Goal: Task Accomplishment & Management: Manage account settings

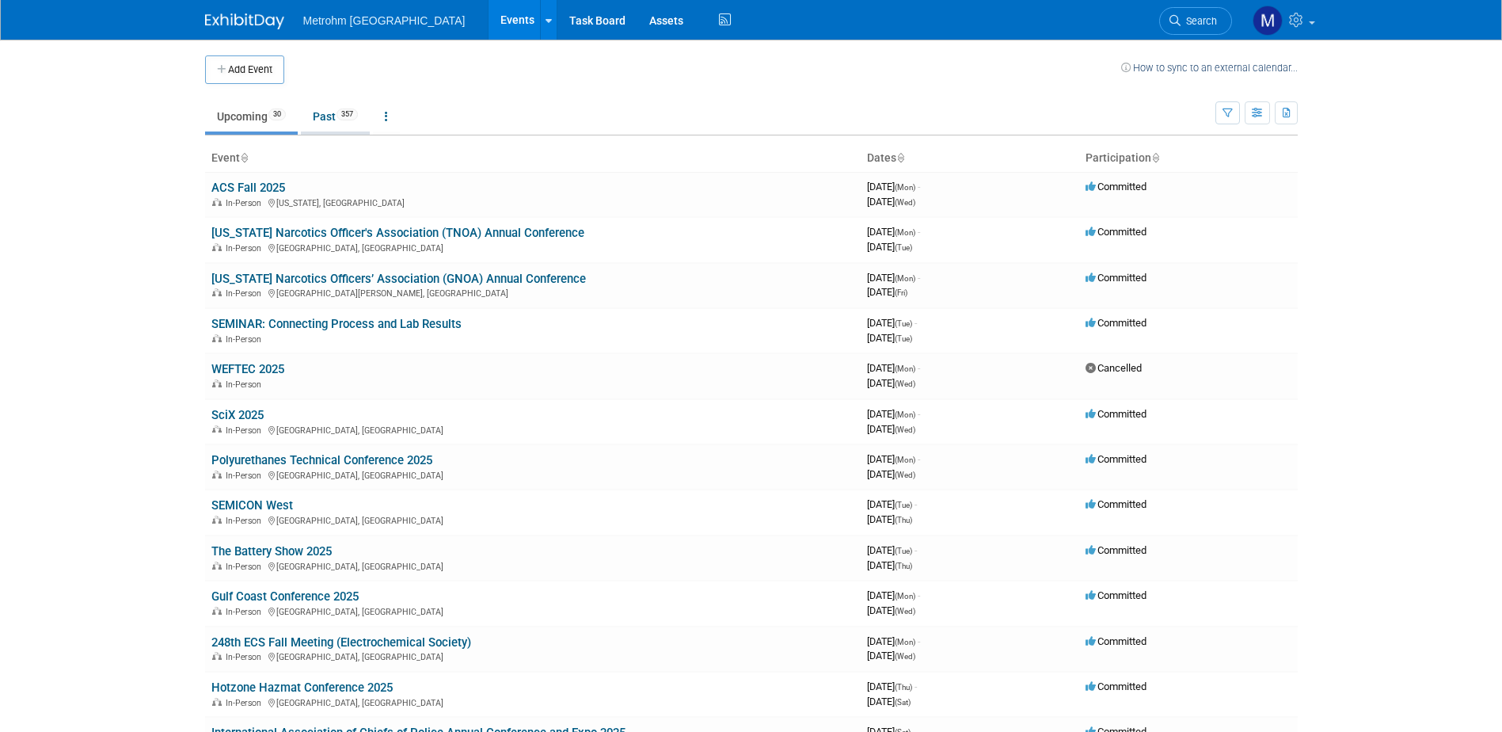
click at [360, 127] on link "Past 357" at bounding box center [335, 116] width 69 height 30
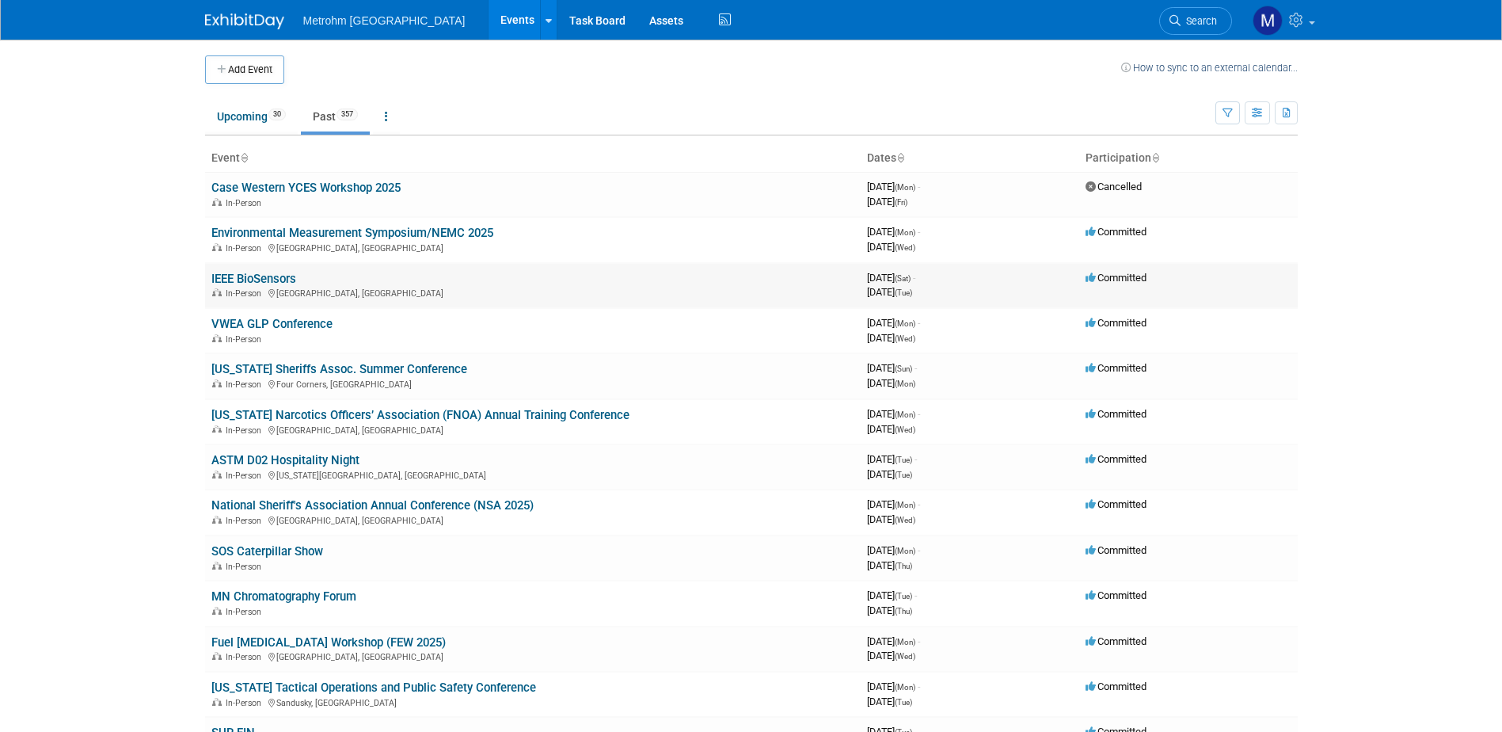
click at [283, 279] on link "IEEE BioSensors" at bounding box center [253, 279] width 85 height 14
click at [300, 413] on link "[US_STATE] Narcotics Officers’ Association (FNOA) Annual Training Conference" at bounding box center [420, 415] width 418 height 14
click at [321, 507] on link "National Sheriff's Association Annual Conference (NSA 2025)" at bounding box center [372, 505] width 322 height 14
click at [266, 276] on link "IEEE BioSensors" at bounding box center [253, 279] width 85 height 14
click at [420, 230] on link "Environmental Measurement Symposium/NEMC 2025" at bounding box center [352, 233] width 282 height 14
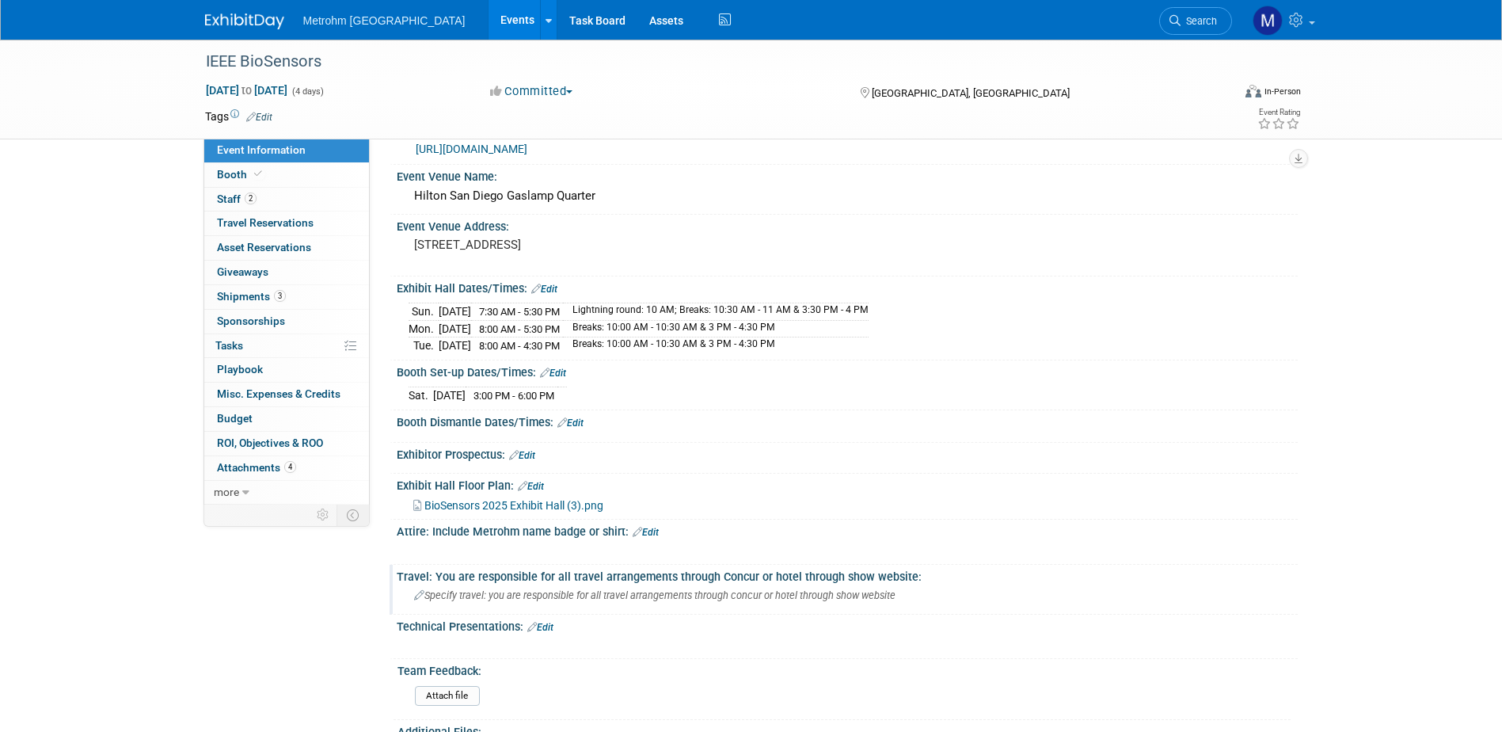
scroll to position [317, 0]
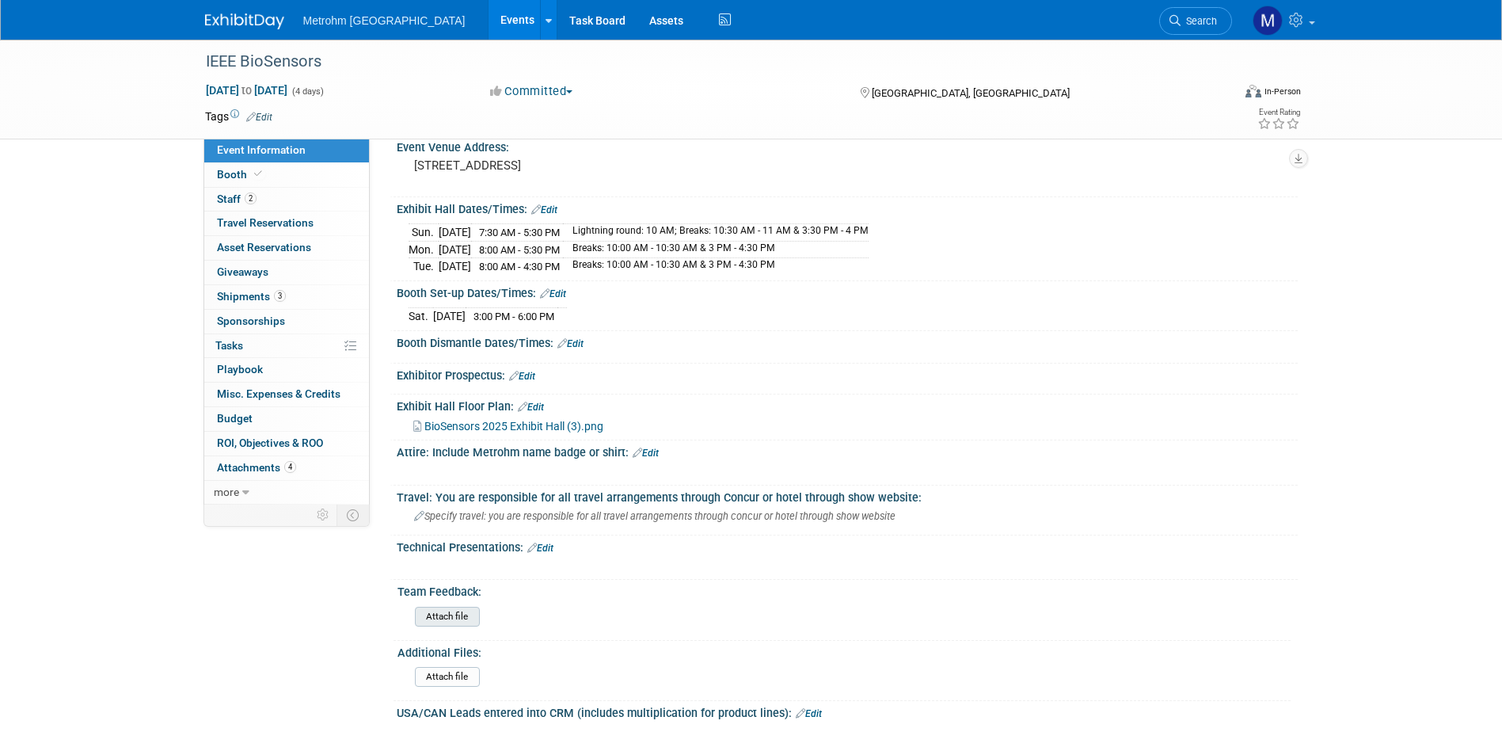
click at [474, 611] on input "file" at bounding box center [371, 616] width 215 height 18
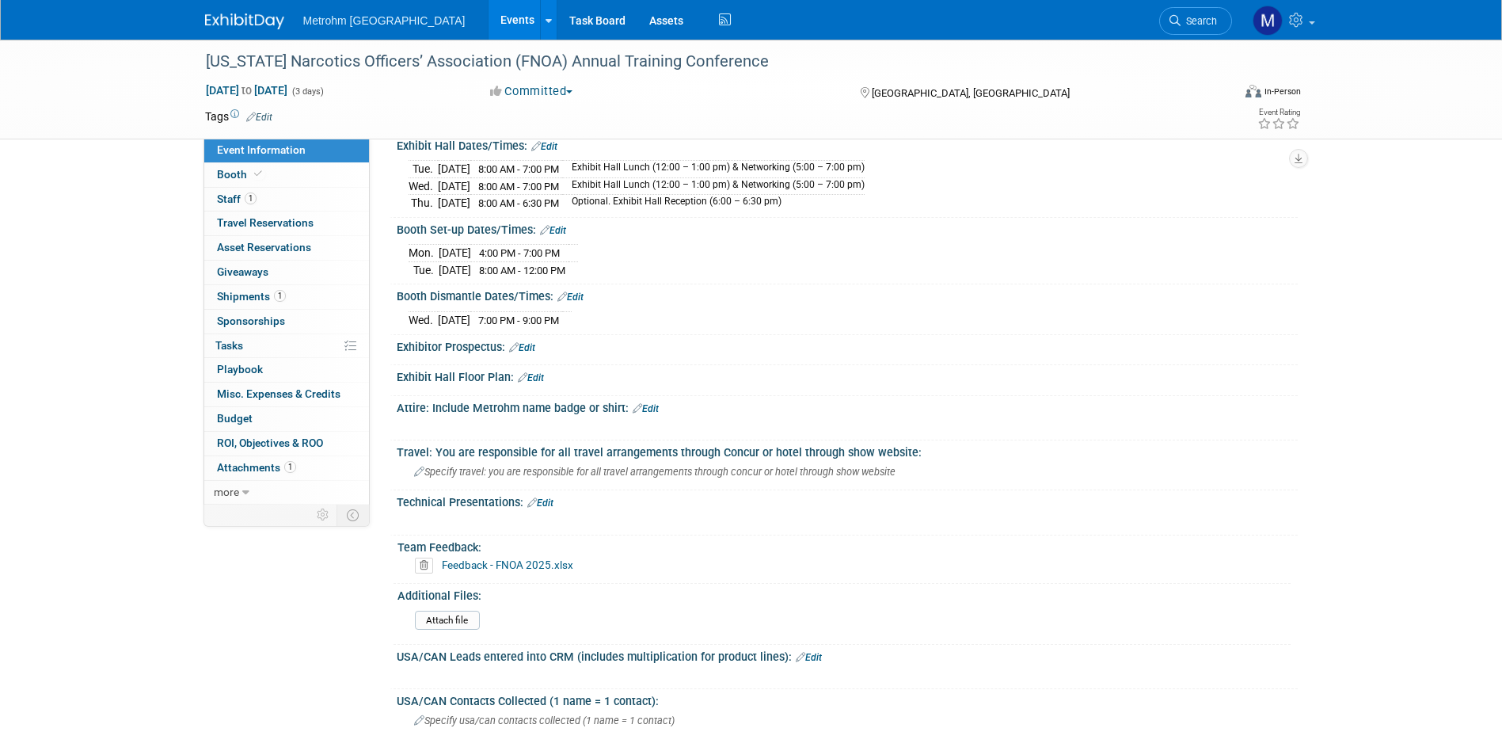
scroll to position [475, 0]
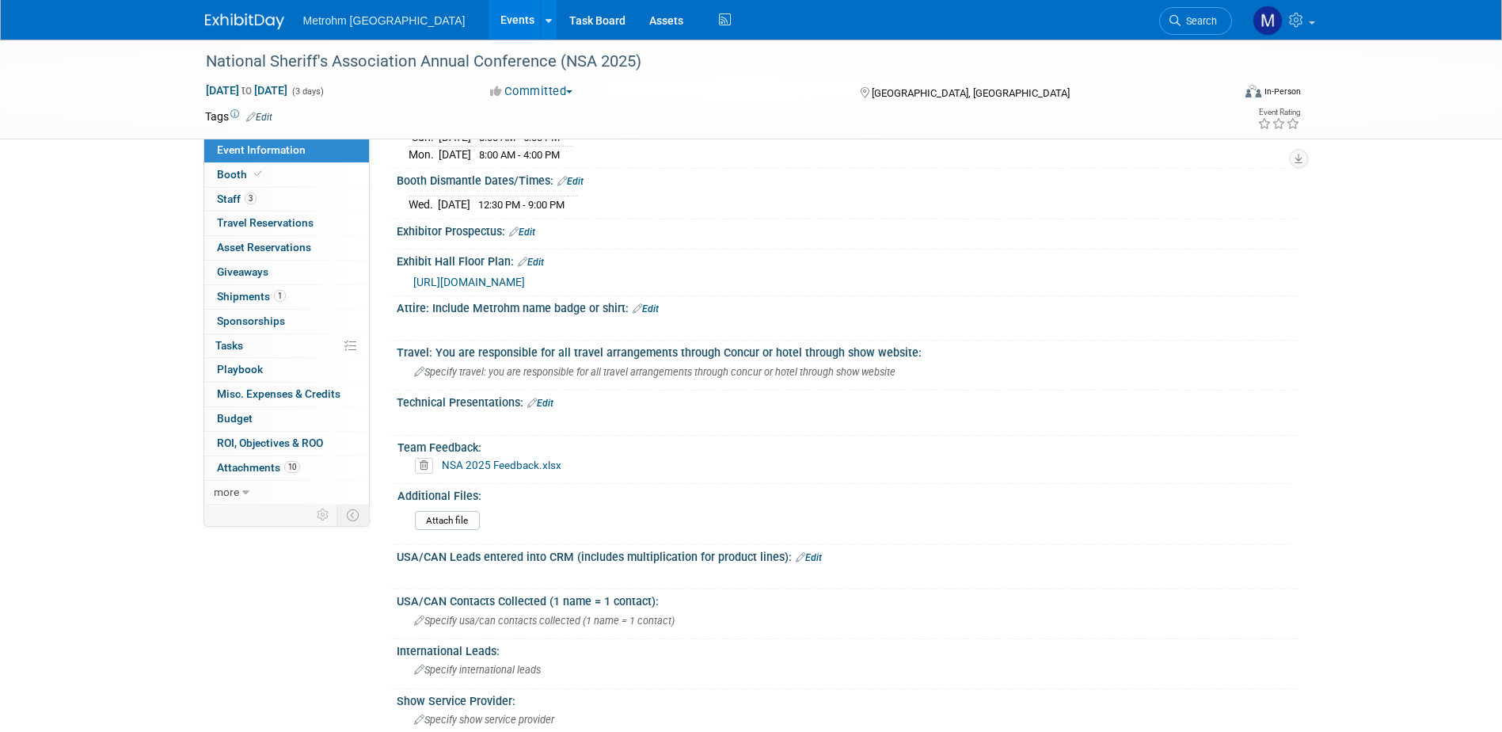
scroll to position [633, 0]
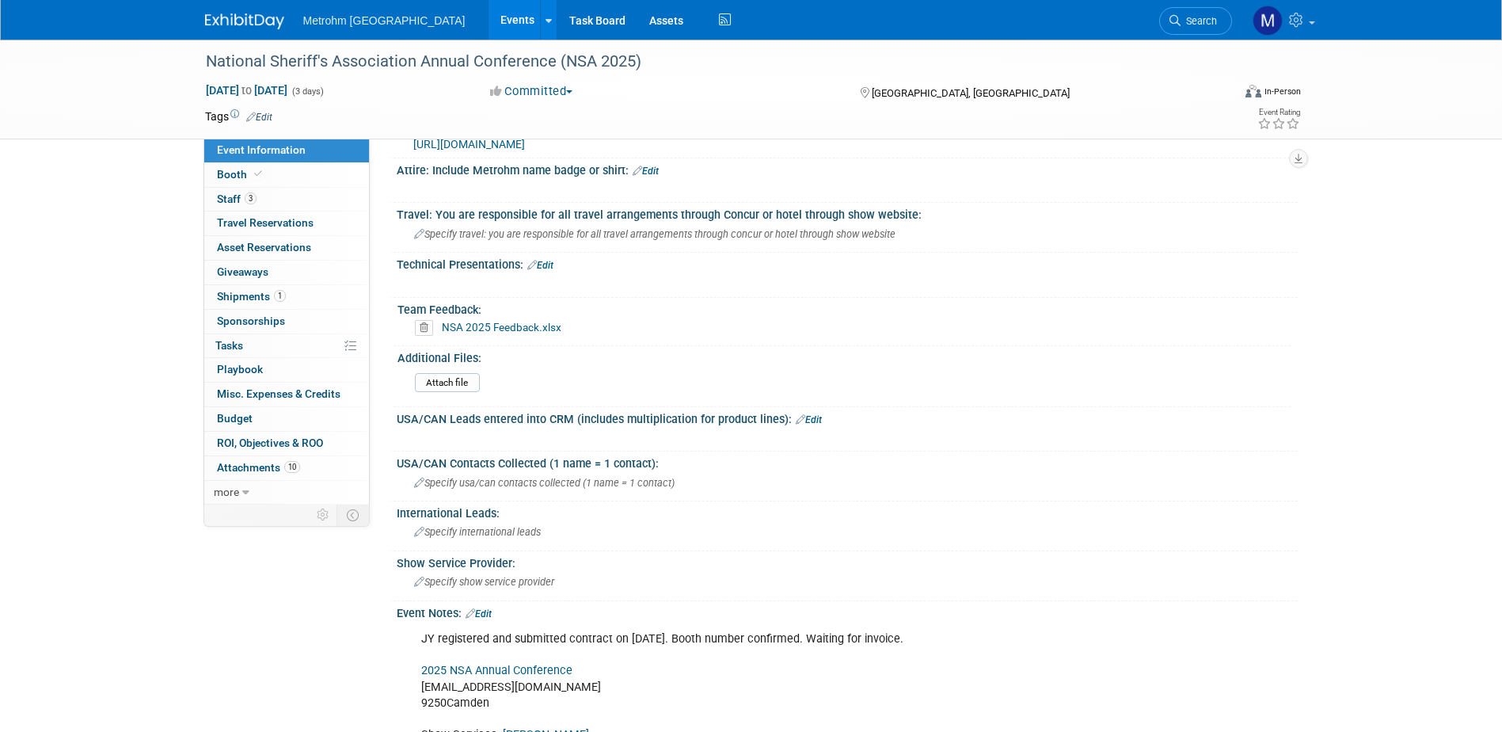
click at [479, 326] on link "NSA 2025 Feedback.xlsx" at bounding box center [502, 327] width 120 height 13
click at [304, 446] on span "ROI, Objectives & ROO 0" at bounding box center [270, 442] width 106 height 13
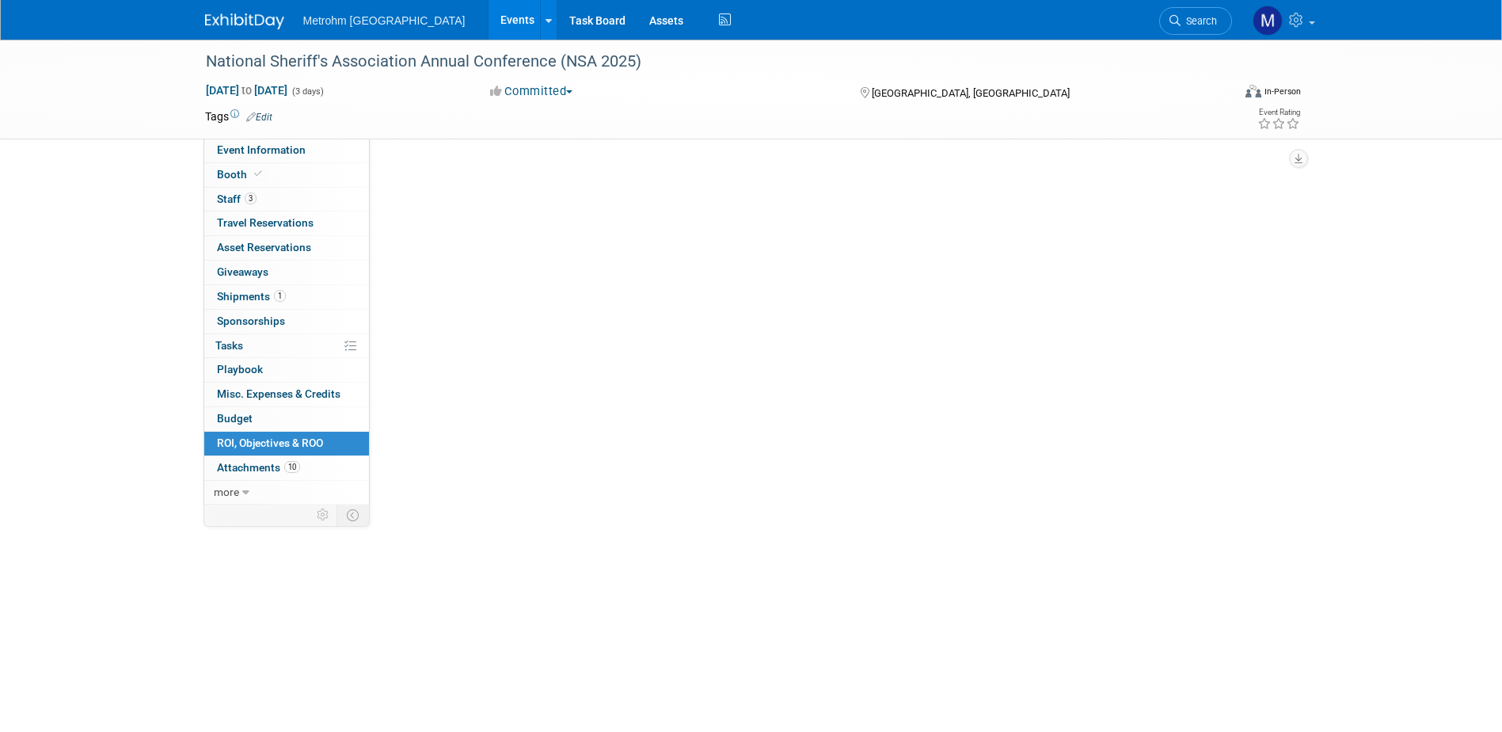
scroll to position [0, 0]
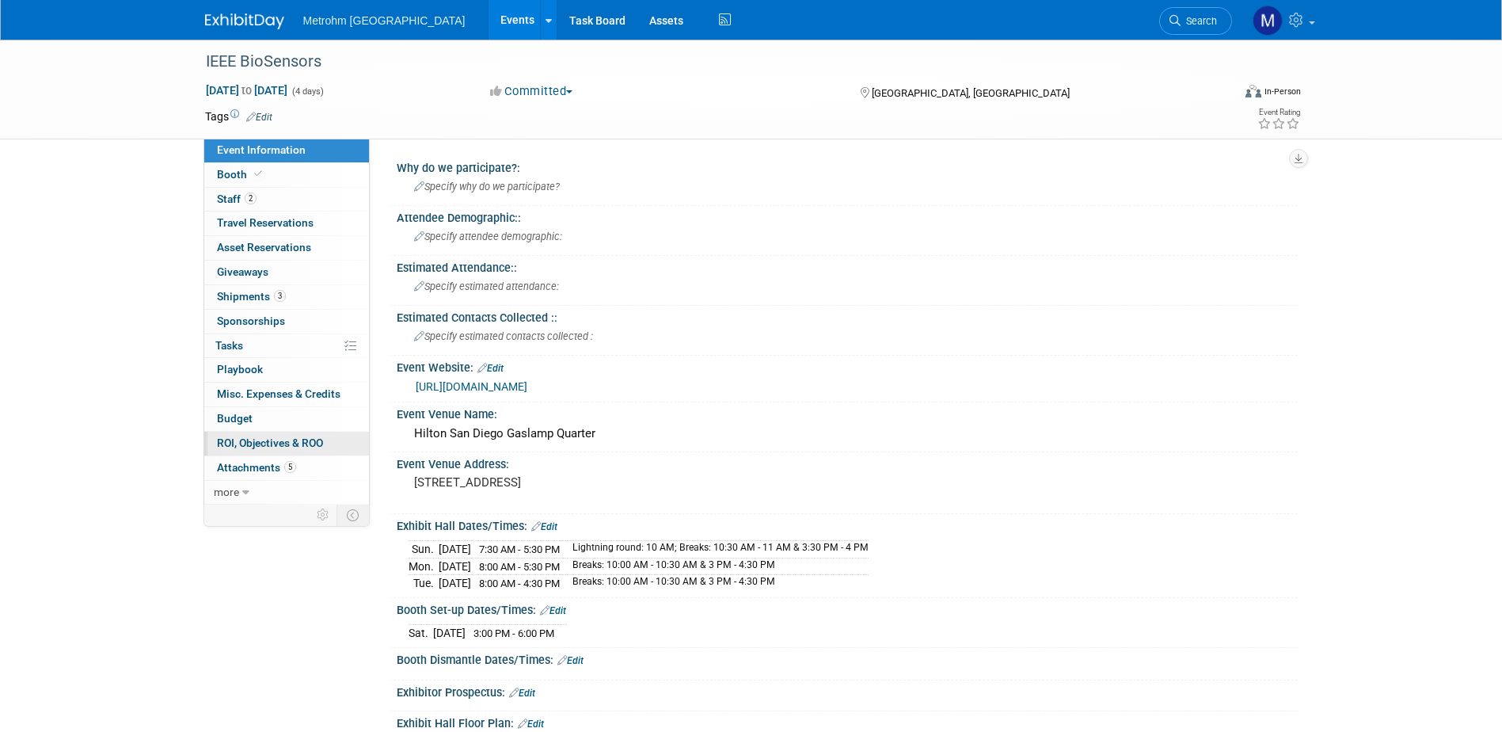
click at [287, 443] on span "ROI, Objectives & ROO 0" at bounding box center [270, 442] width 106 height 13
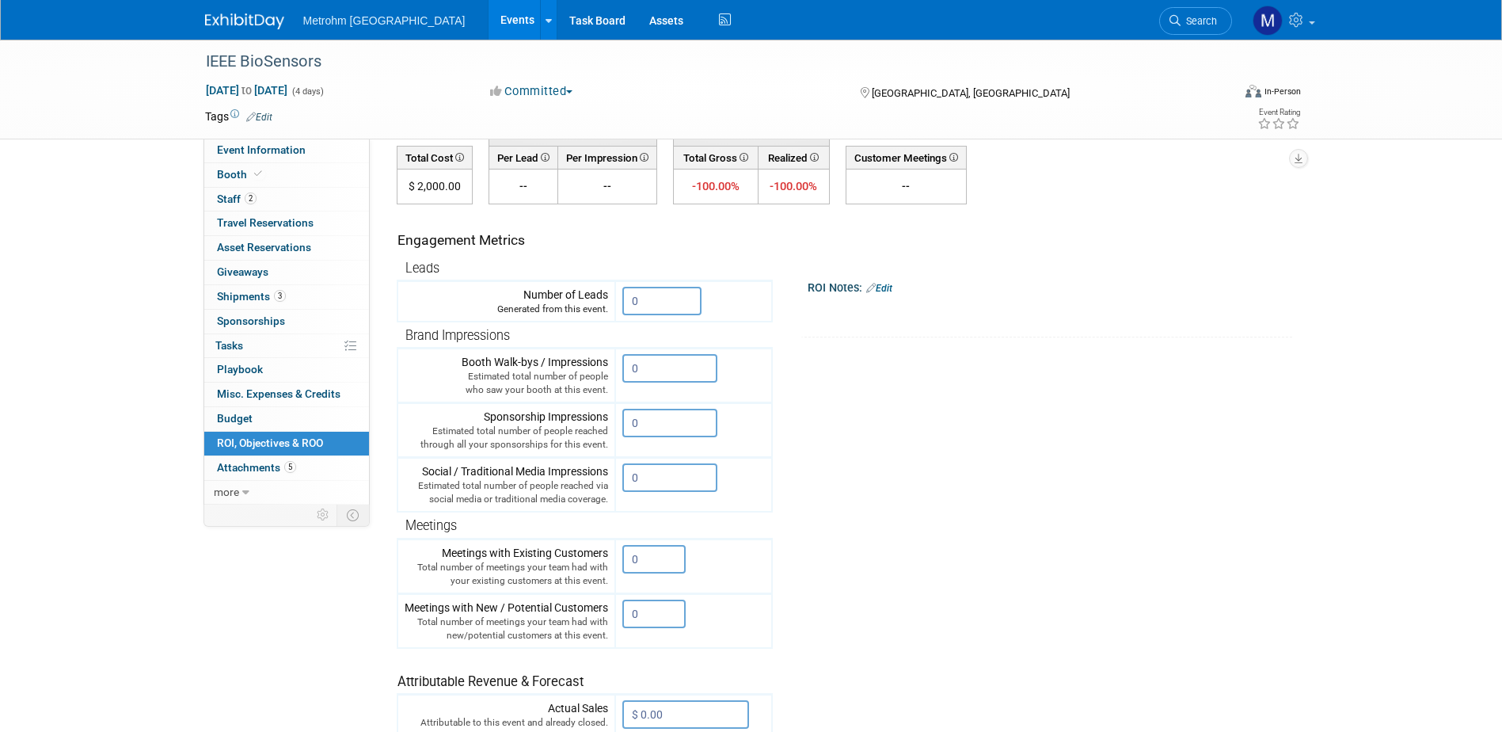
scroll to position [59, 0]
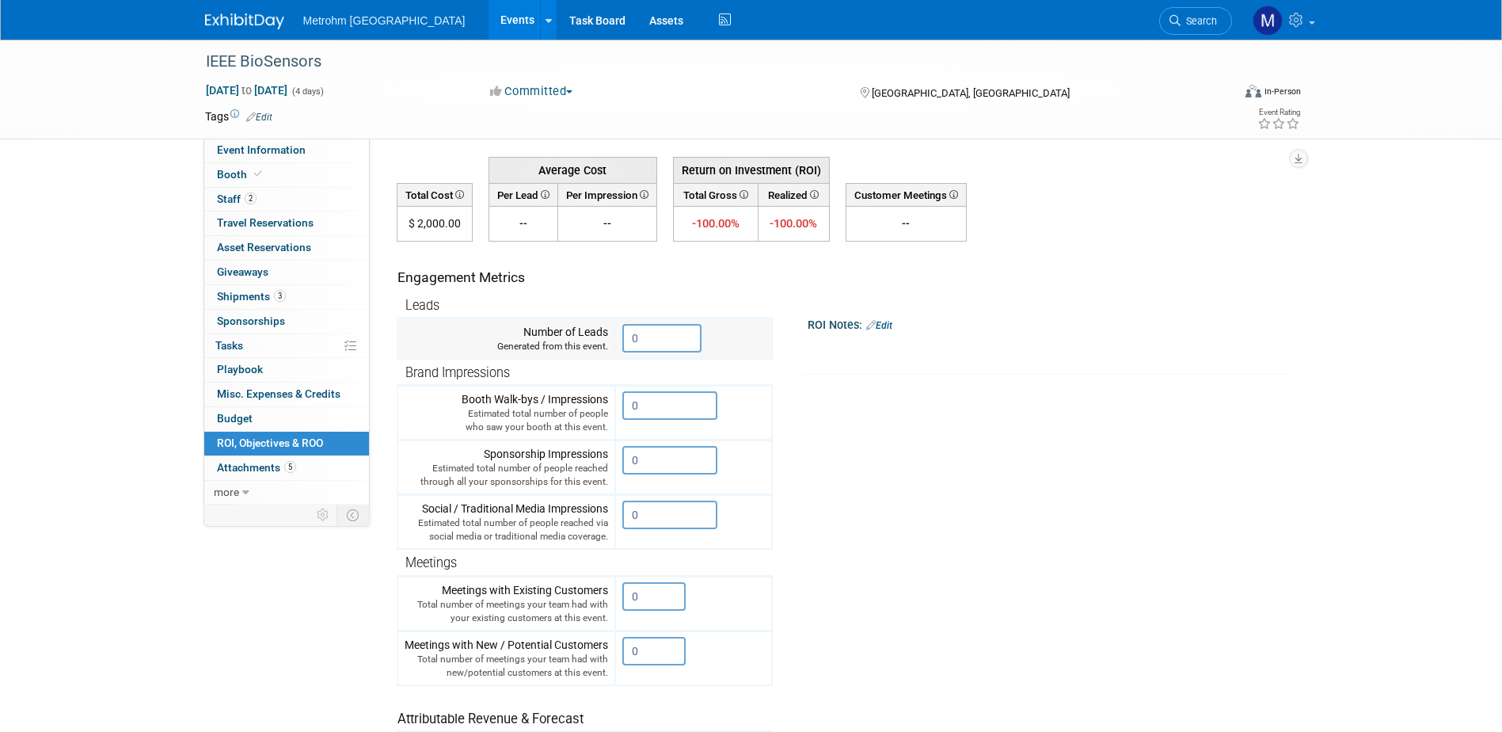
click at [674, 329] on input "0" at bounding box center [661, 338] width 79 height 29
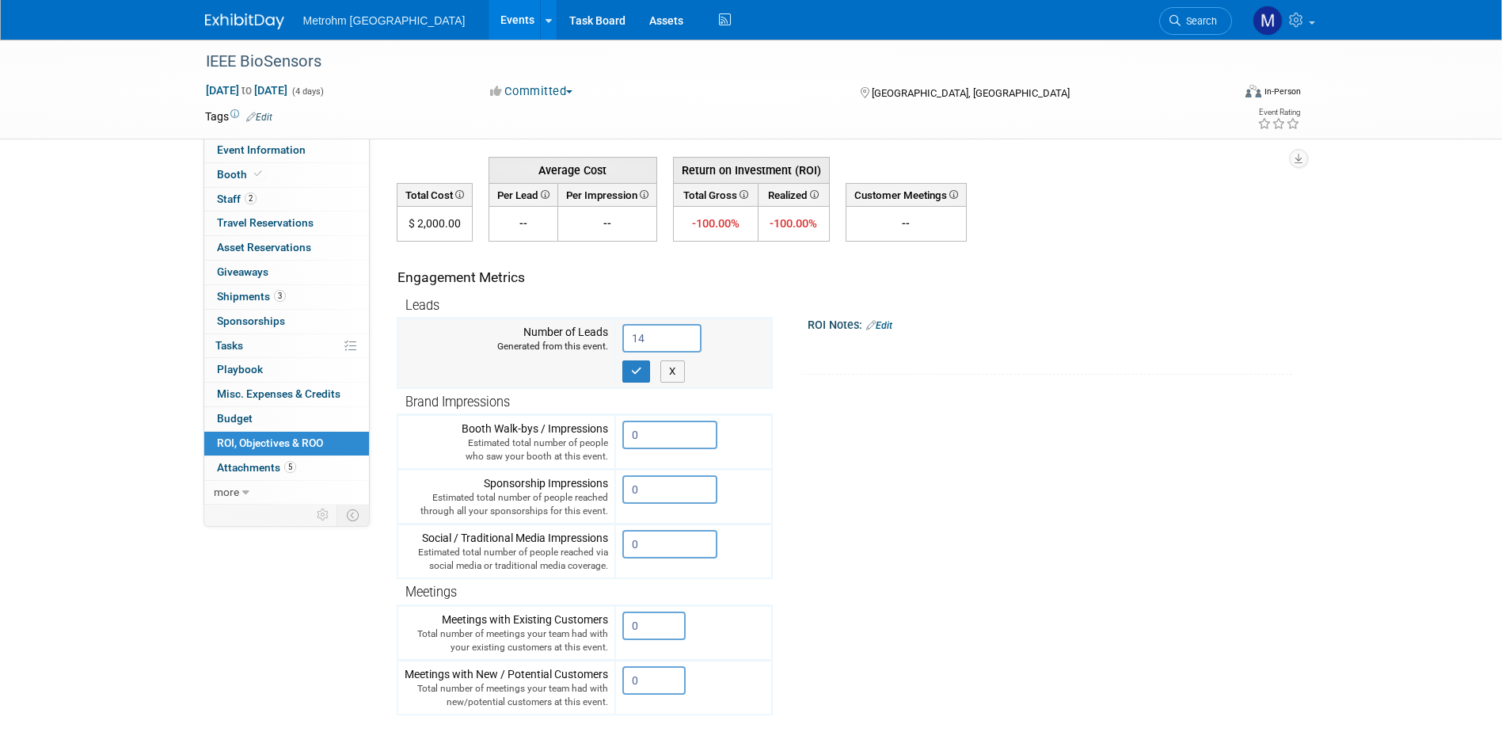
type input "14"
click at [622, 387] on td "14 X" at bounding box center [693, 353] width 157 height 70
click at [645, 360] on div "X" at bounding box center [693, 367] width 143 height 30
click at [641, 371] on icon "button" at bounding box center [636, 371] width 11 height 10
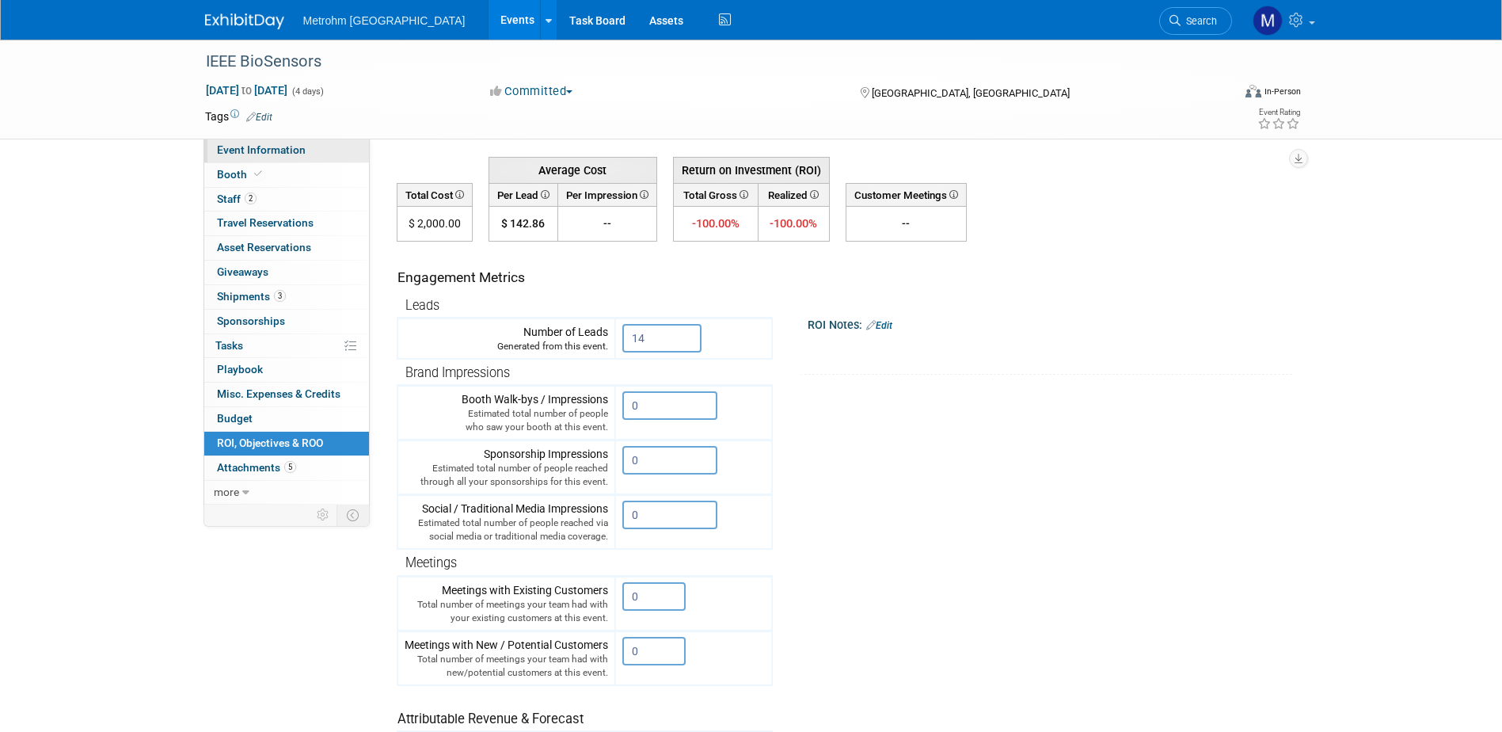
click at [264, 158] on link "Event Information" at bounding box center [286, 151] width 165 height 24
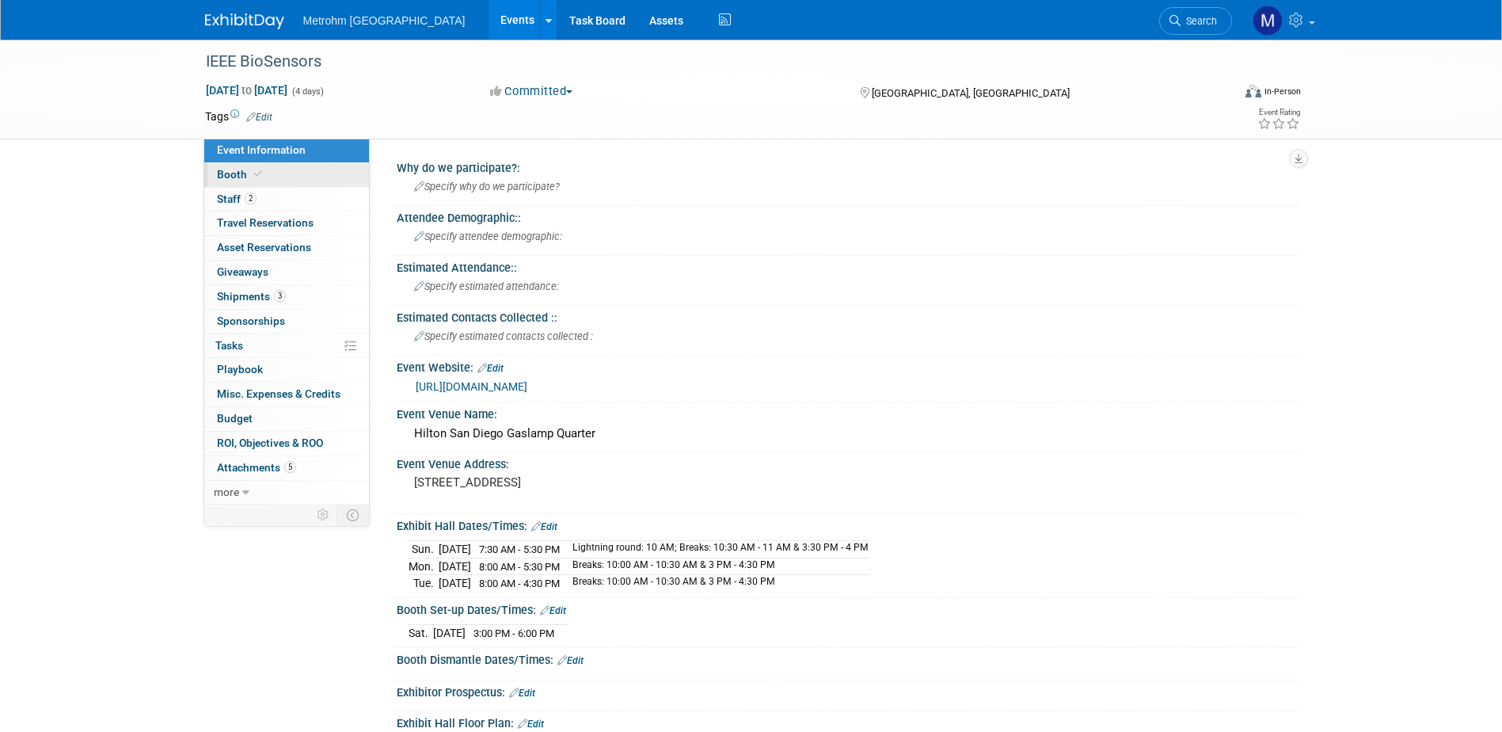
click at [265, 173] on link "Booth" at bounding box center [286, 175] width 165 height 24
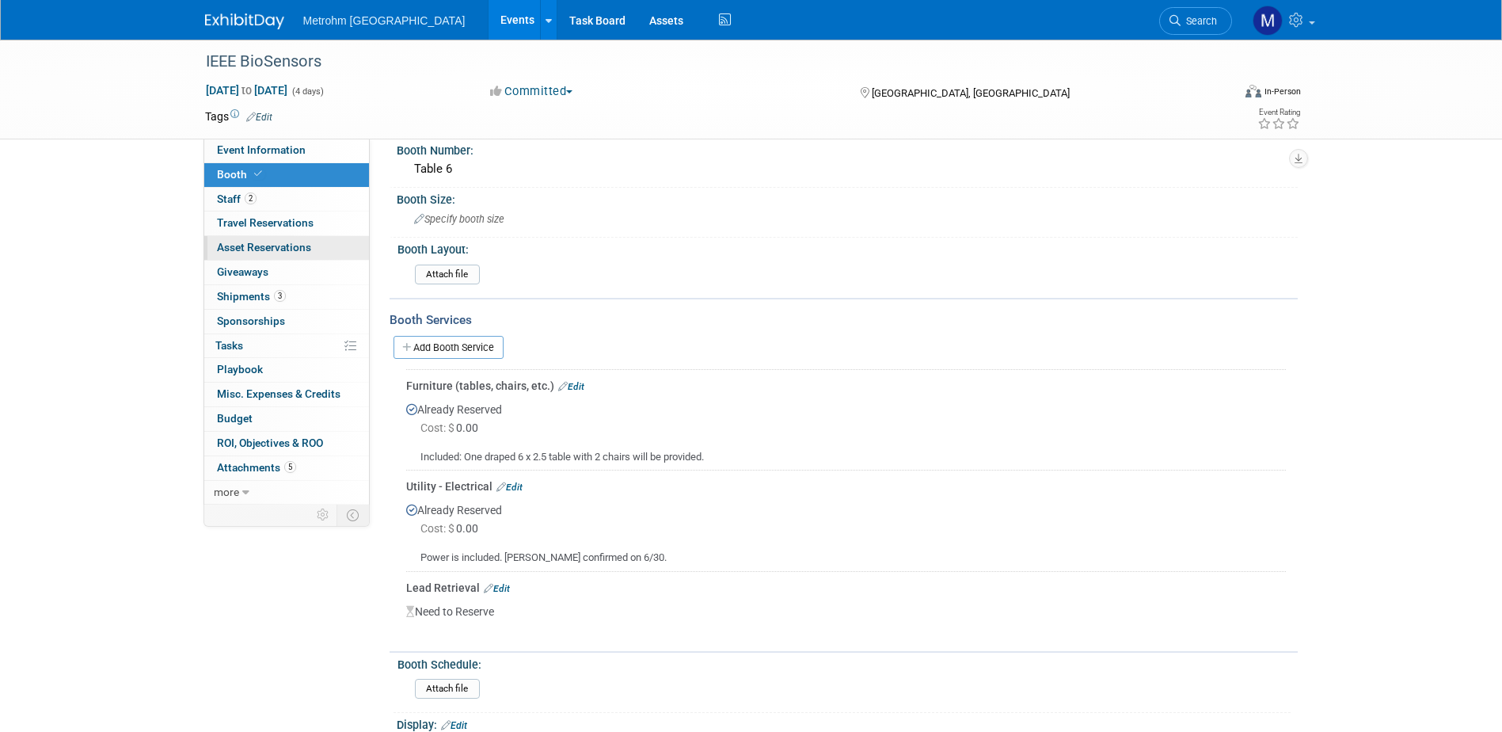
scroll to position [238, 0]
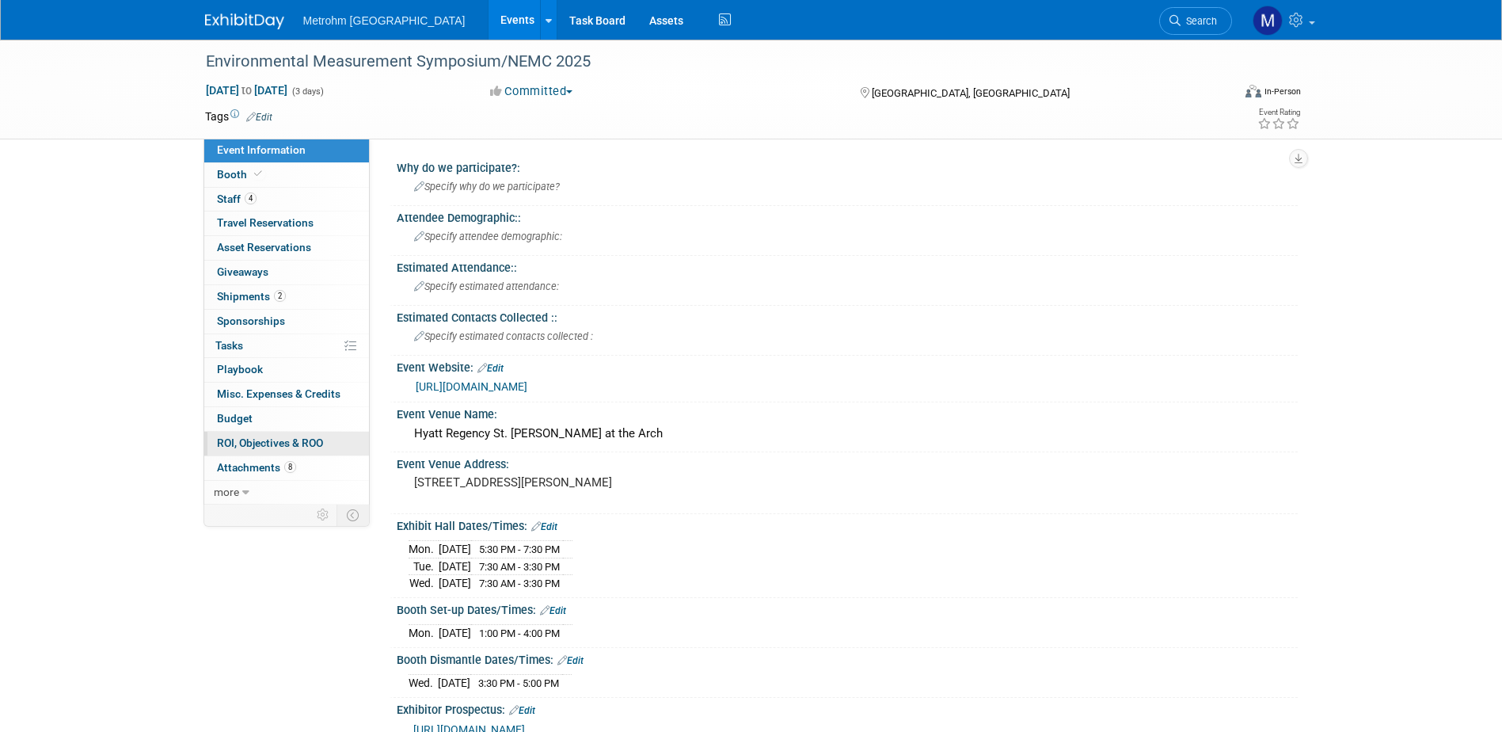
click at [252, 445] on span "ROI, Objectives & ROO 0" at bounding box center [270, 442] width 106 height 13
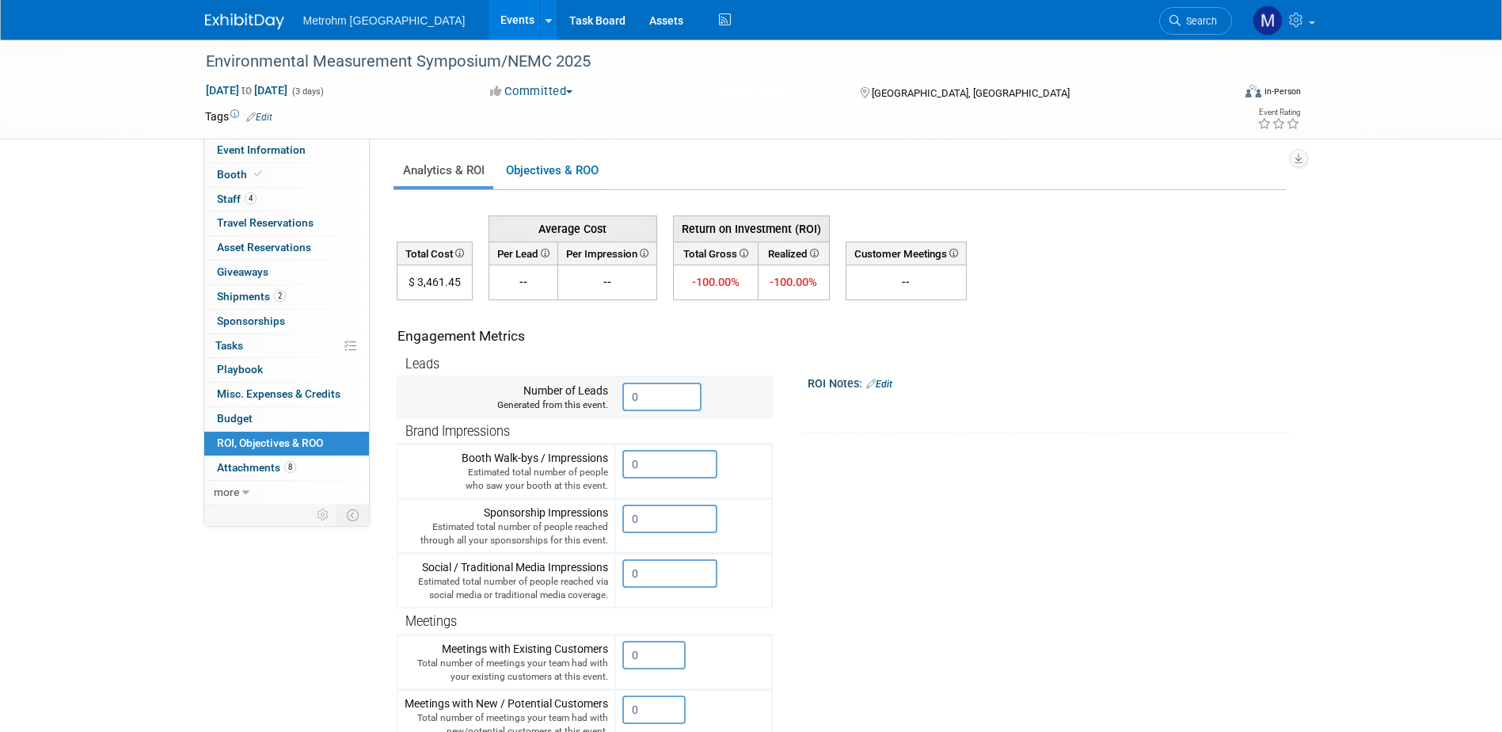
click at [650, 404] on input "0" at bounding box center [661, 396] width 79 height 29
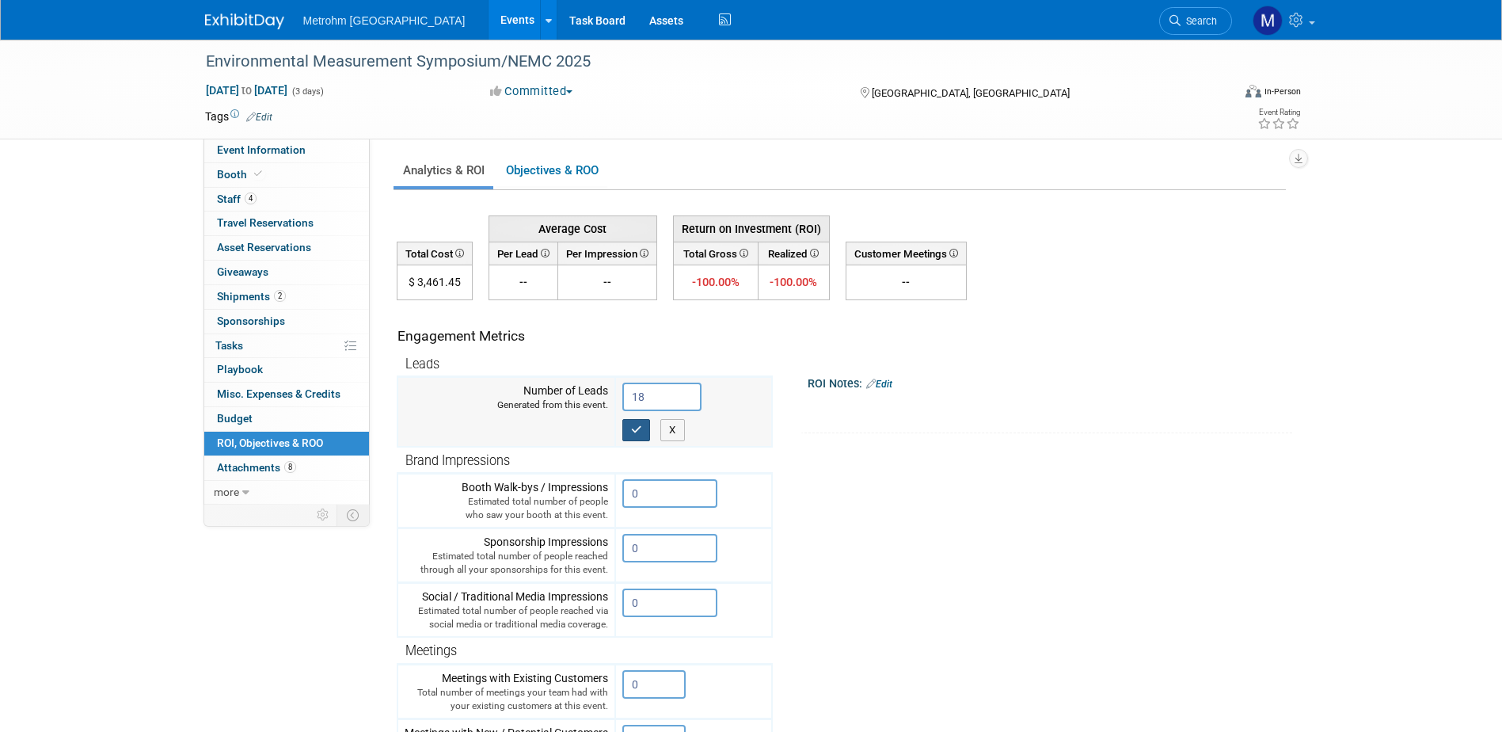
type input "18"
click at [633, 425] on icon "button" at bounding box center [636, 429] width 11 height 10
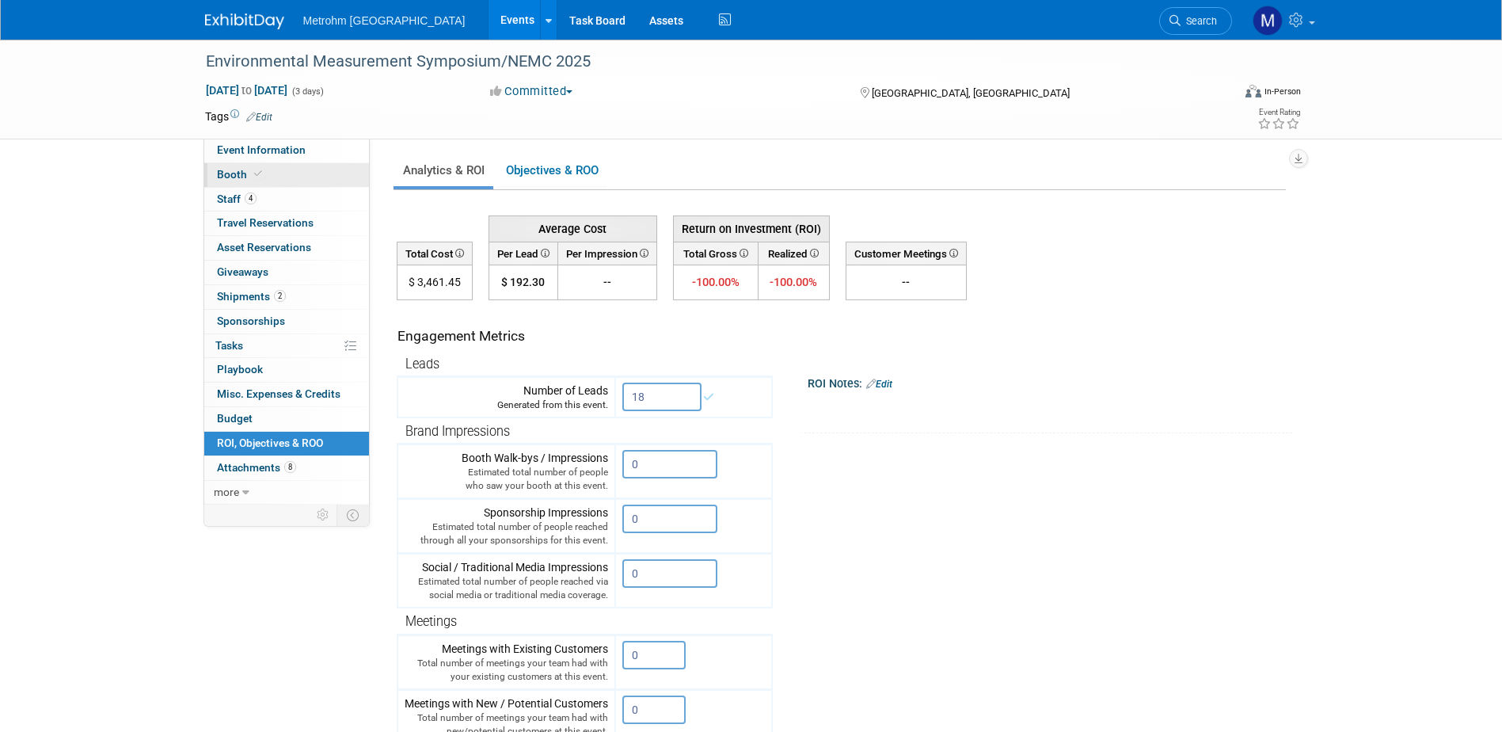
click at [256, 176] on icon at bounding box center [258, 173] width 8 height 9
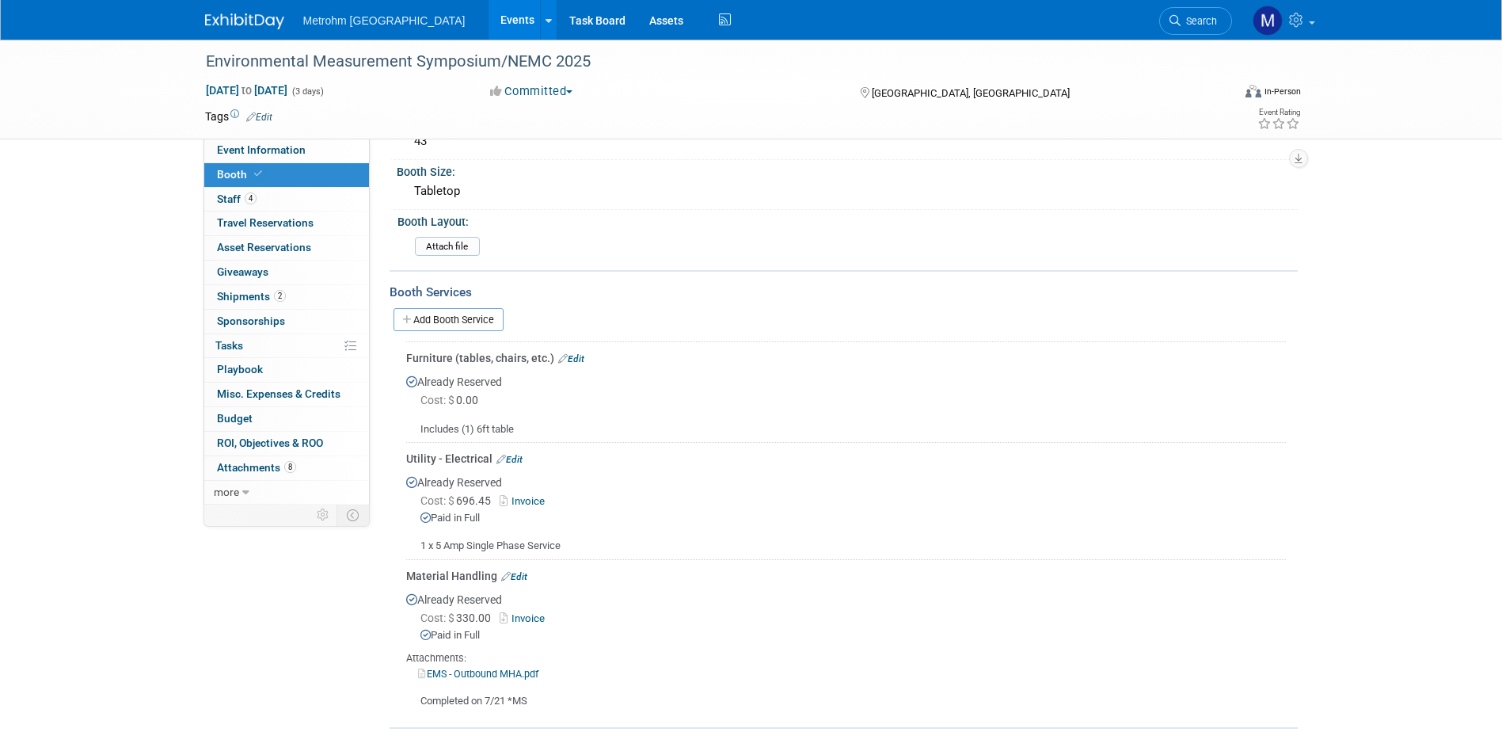
scroll to position [79, 0]
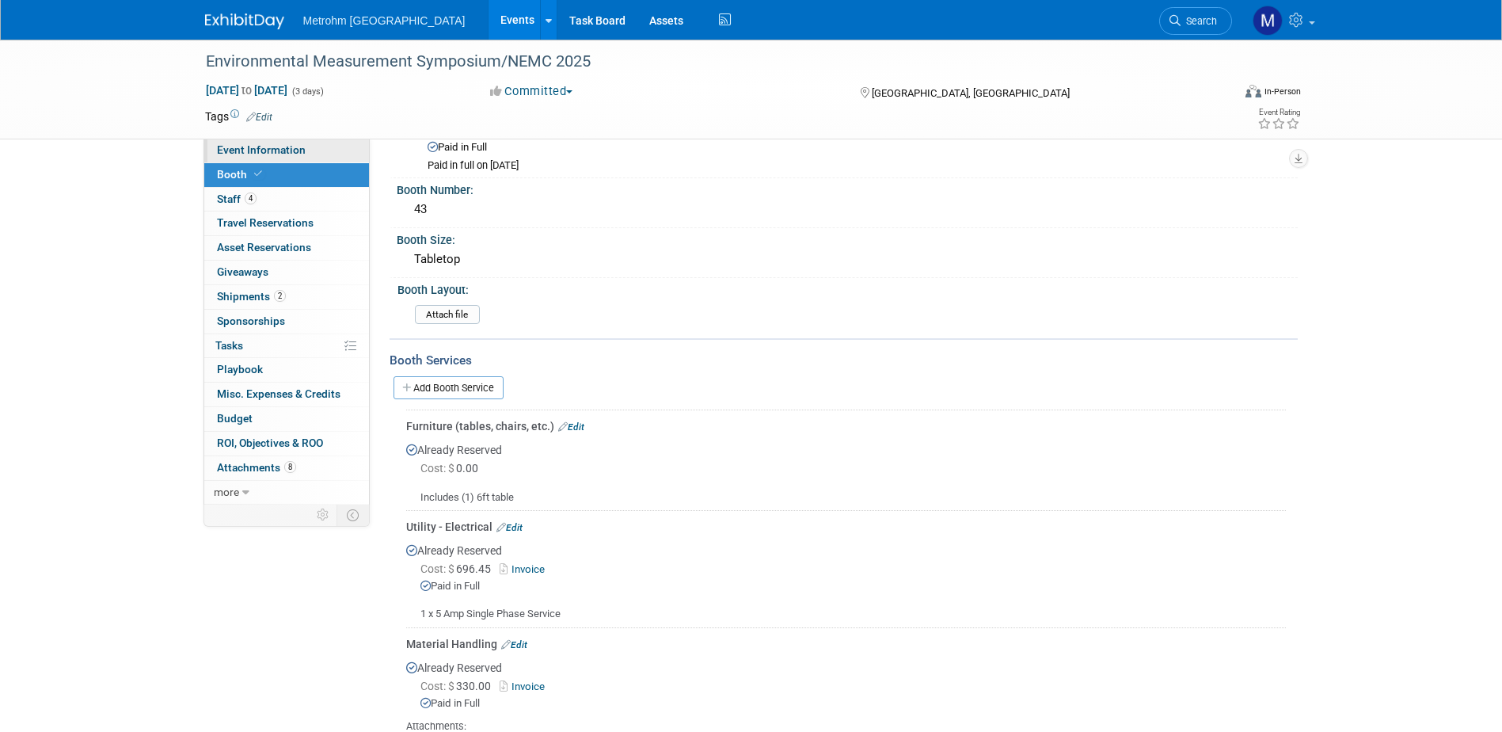
click at [286, 151] on span "Event Information" at bounding box center [261, 149] width 89 height 13
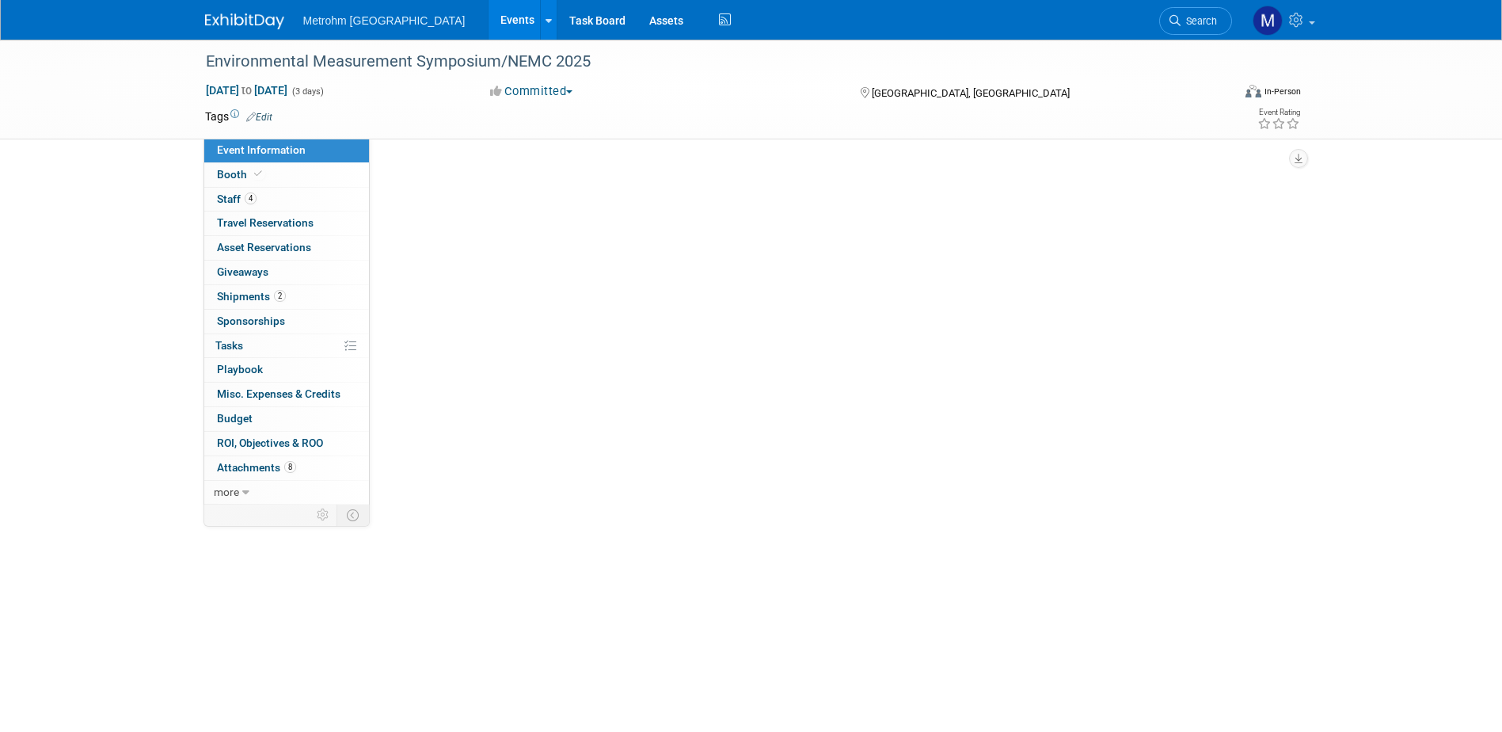
scroll to position [0, 0]
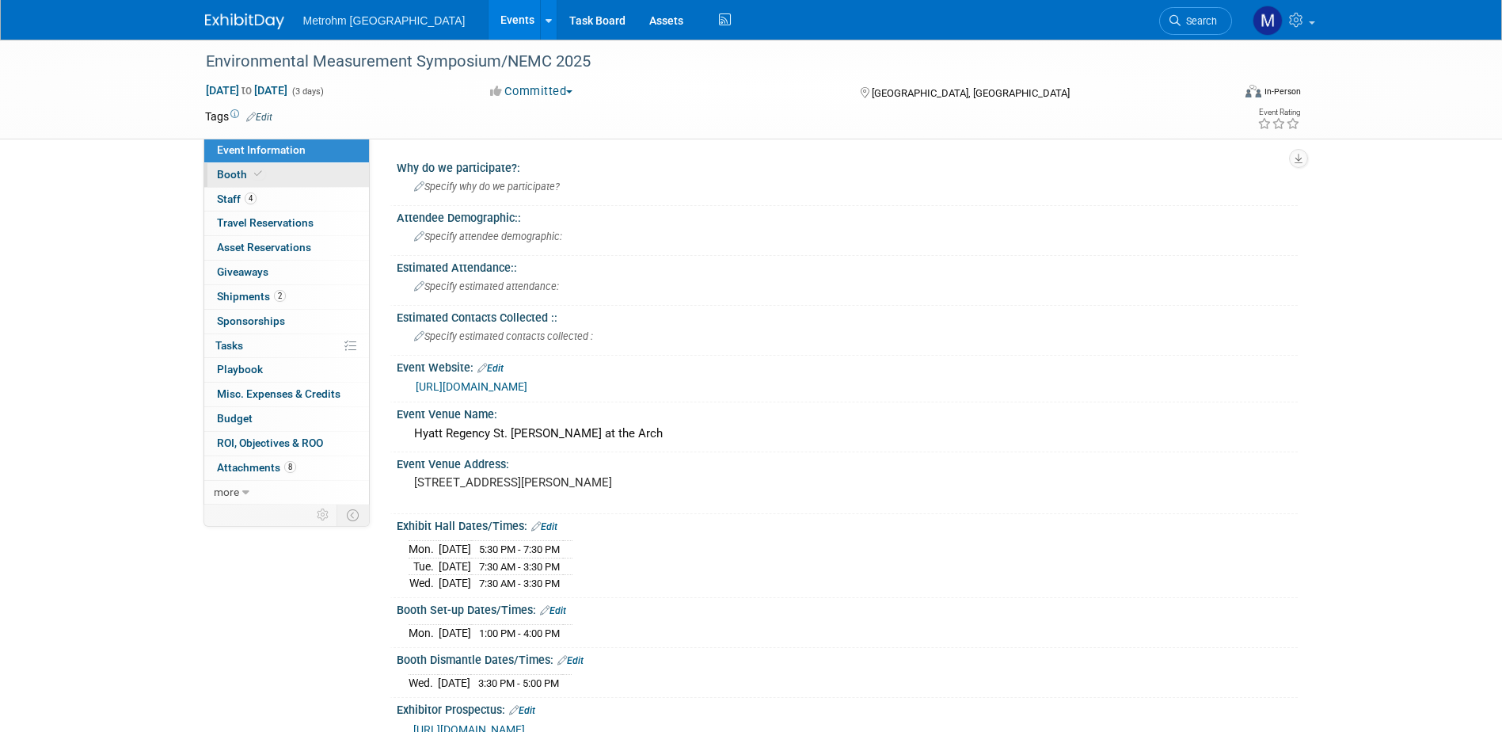
click at [279, 167] on link "Booth" at bounding box center [286, 175] width 165 height 24
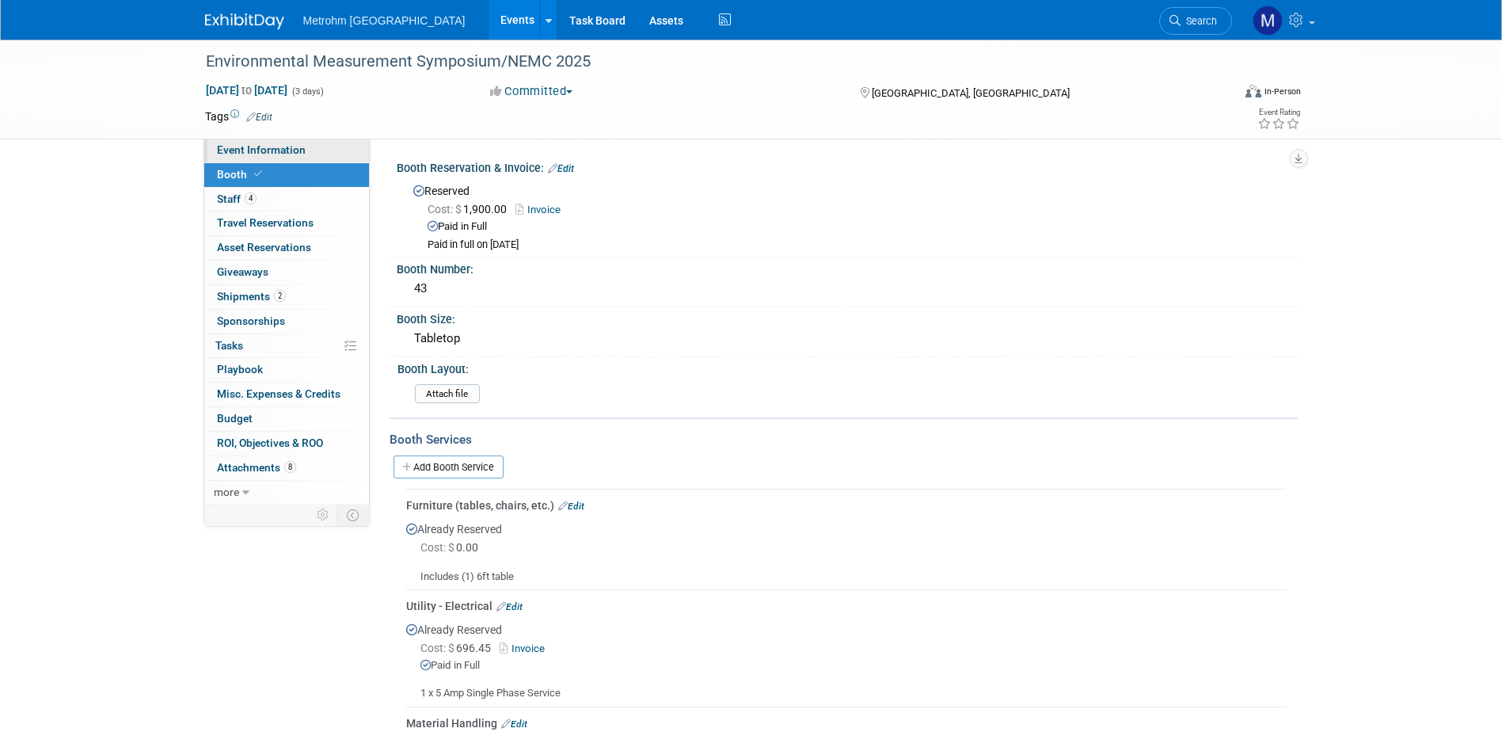
click at [278, 148] on span "Event Information" at bounding box center [261, 149] width 89 height 13
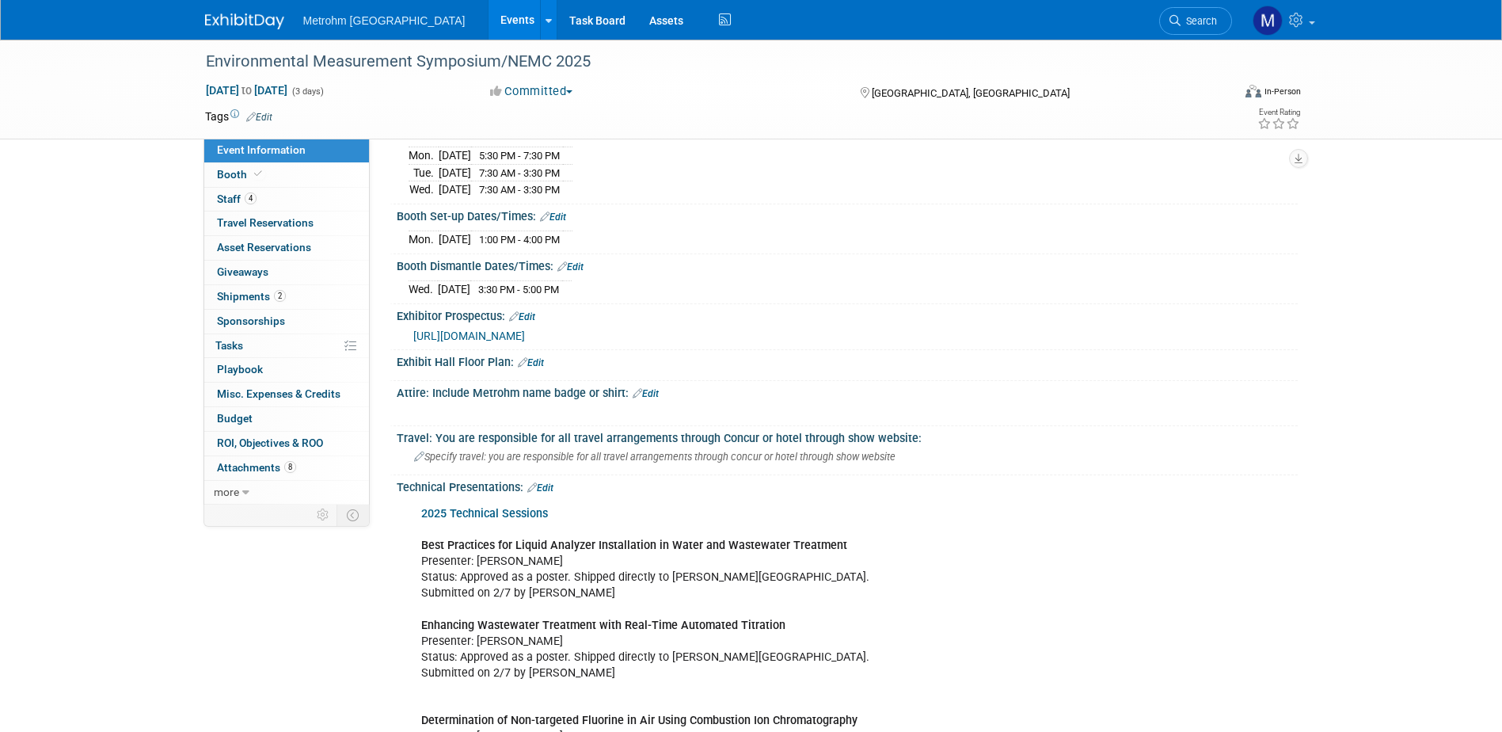
scroll to position [238, 0]
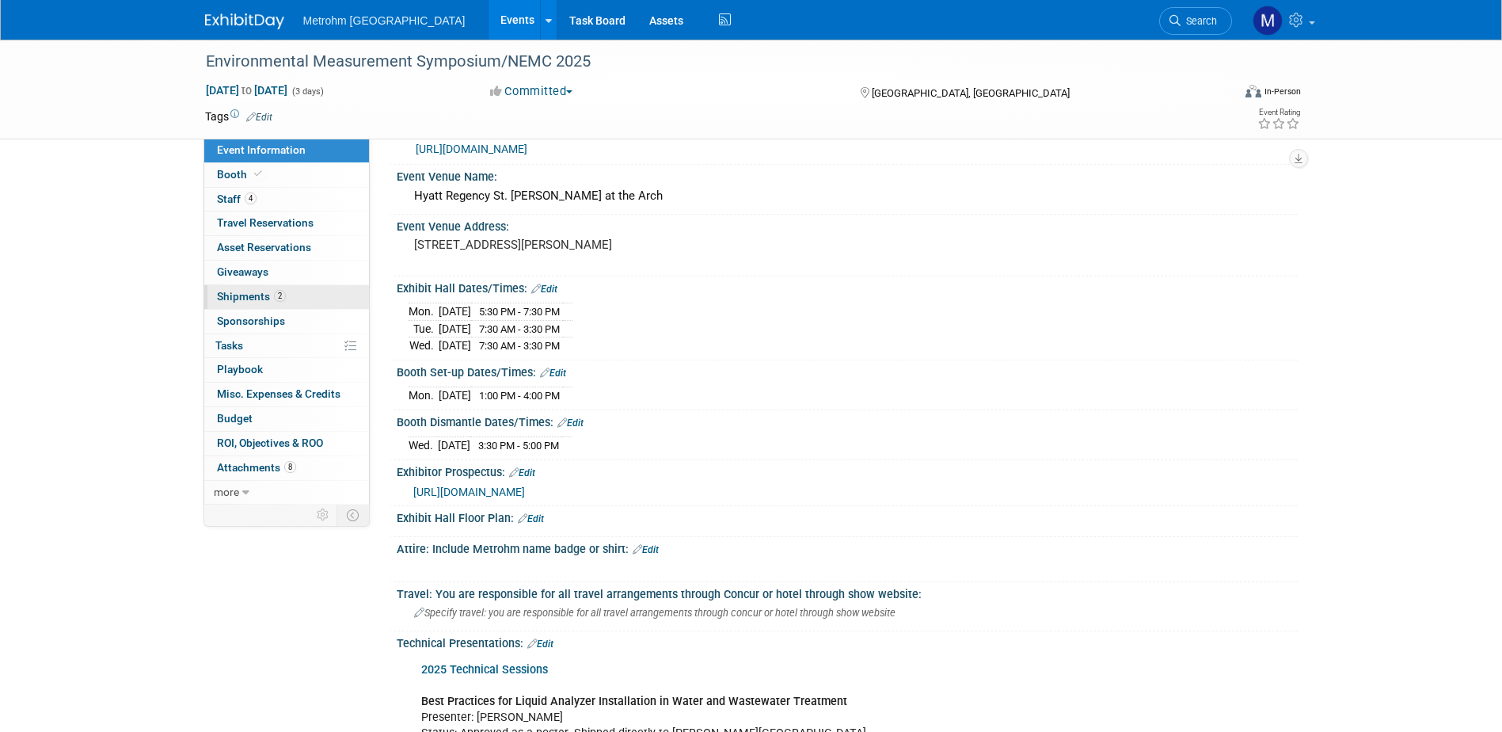
click at [331, 299] on link "2 Shipments 2" at bounding box center [286, 297] width 165 height 24
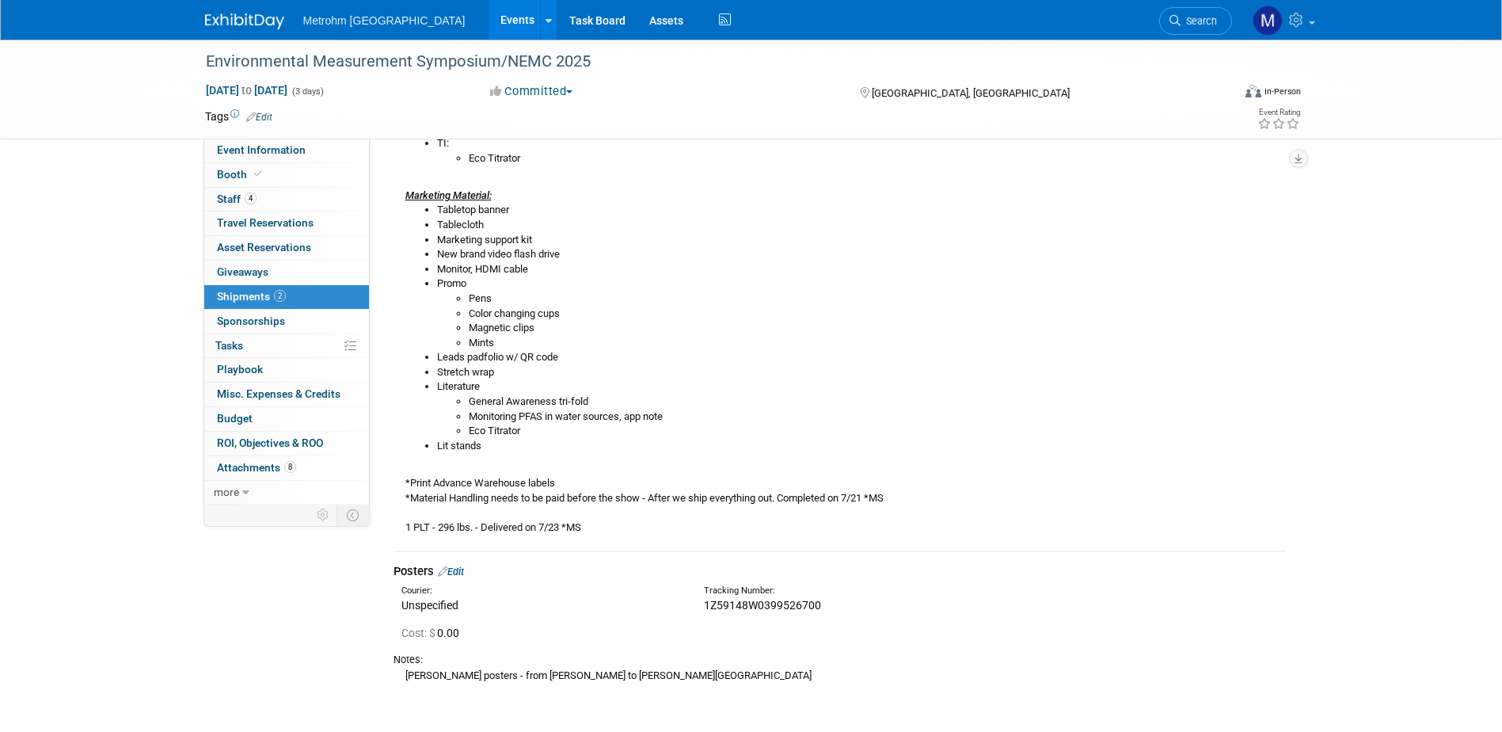
scroll to position [475, 0]
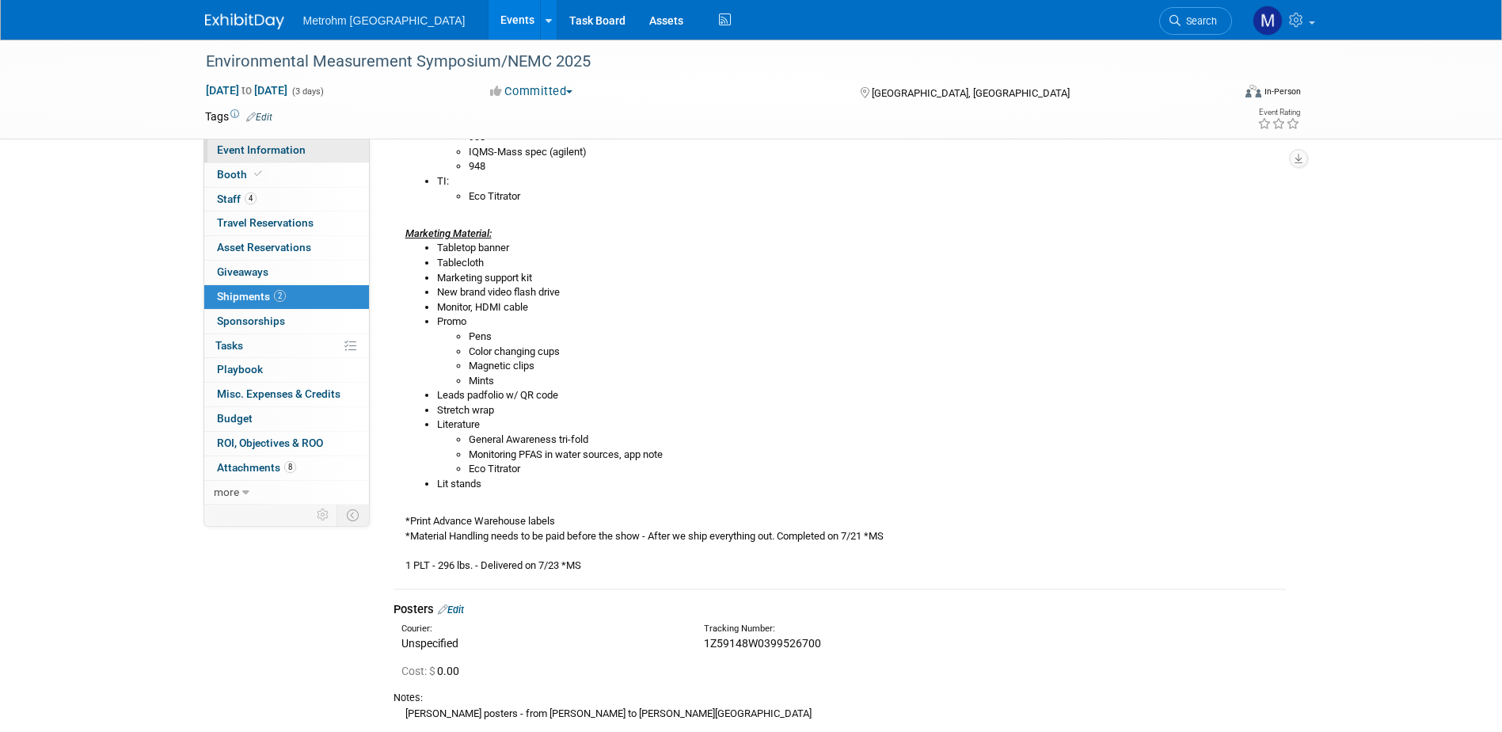
click at [264, 149] on span "Event Information" at bounding box center [261, 149] width 89 height 13
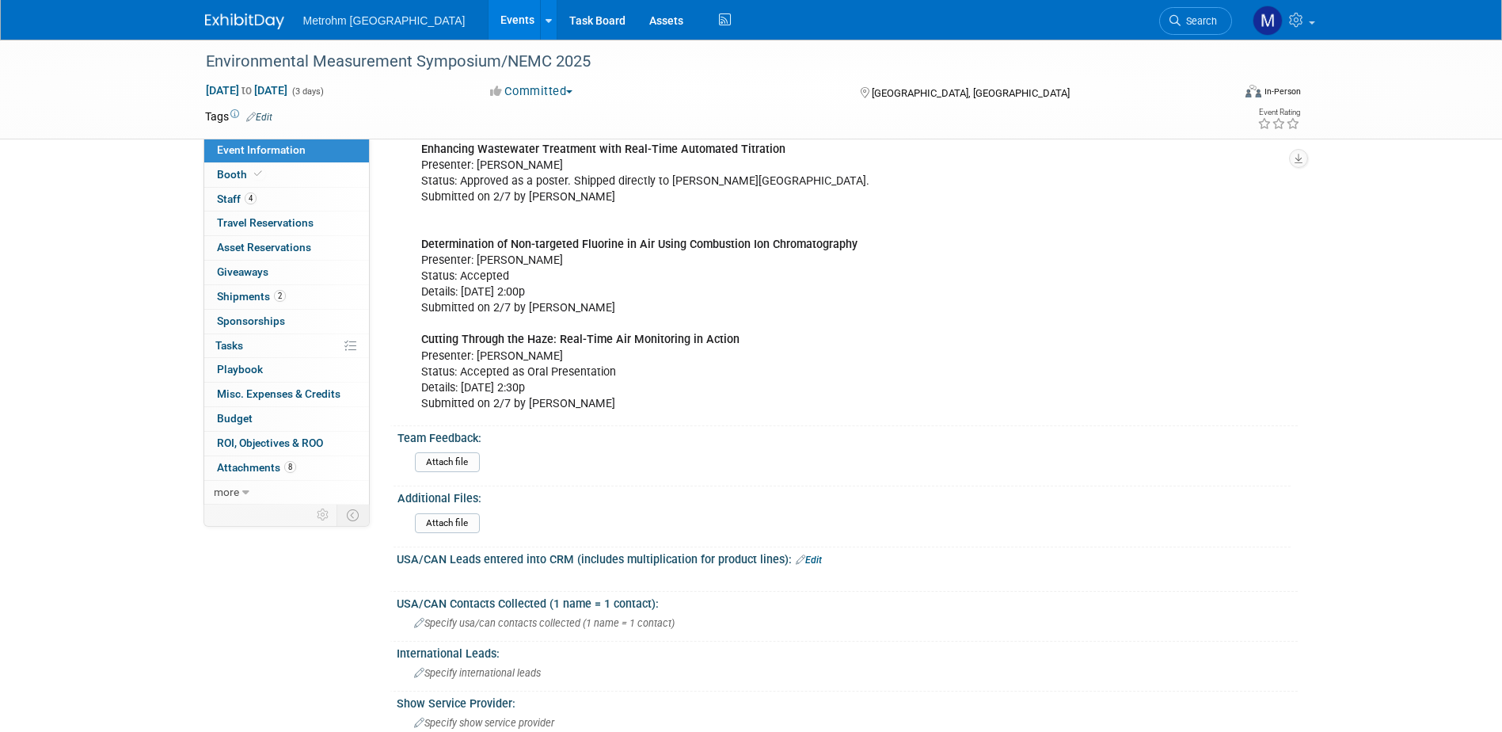
scroll to position [871, 0]
click at [426, 454] on input "file" at bounding box center [371, 460] width 215 height 18
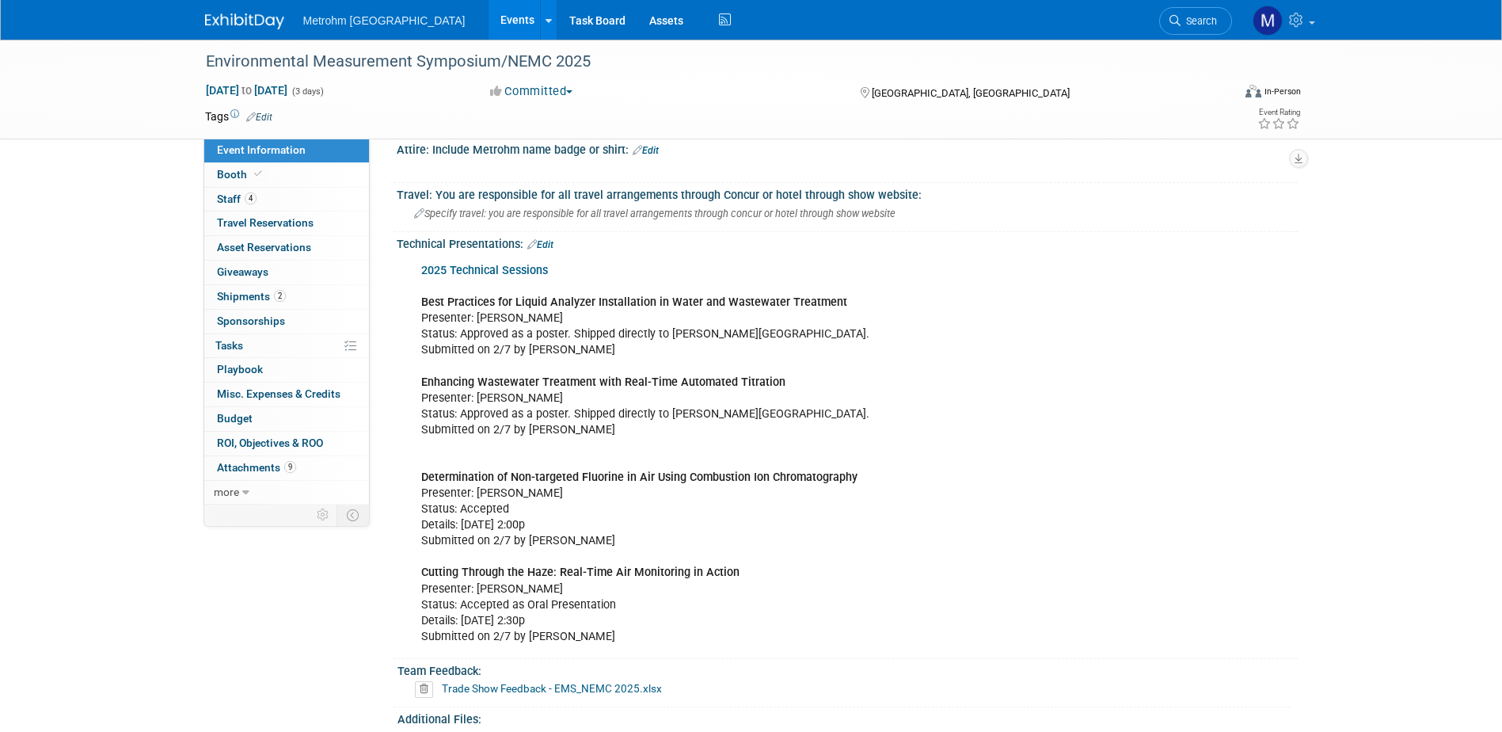
scroll to position [633, 0]
click at [308, 451] on link "0 ROI, Objectives & ROO 0" at bounding box center [286, 444] width 165 height 24
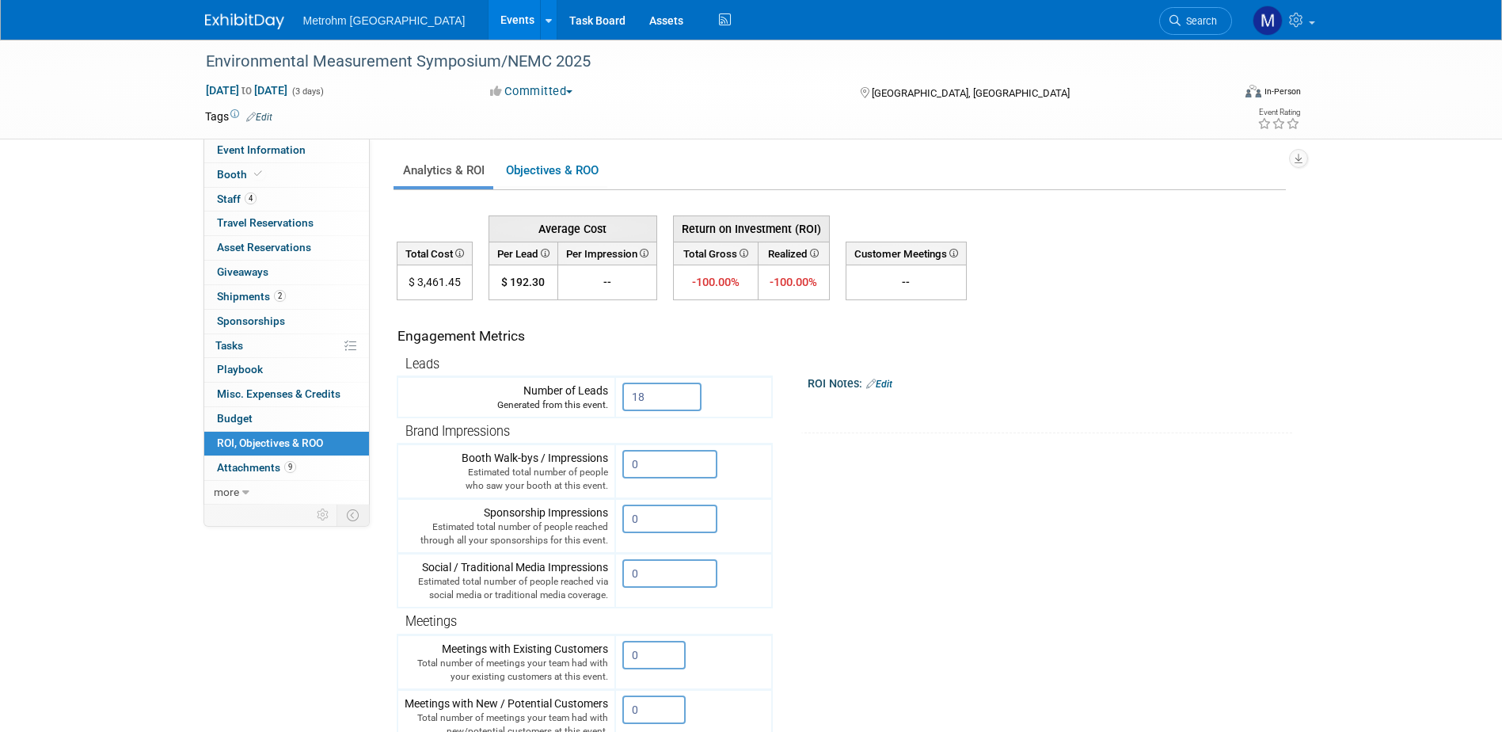
click at [238, 24] on img at bounding box center [244, 21] width 79 height 16
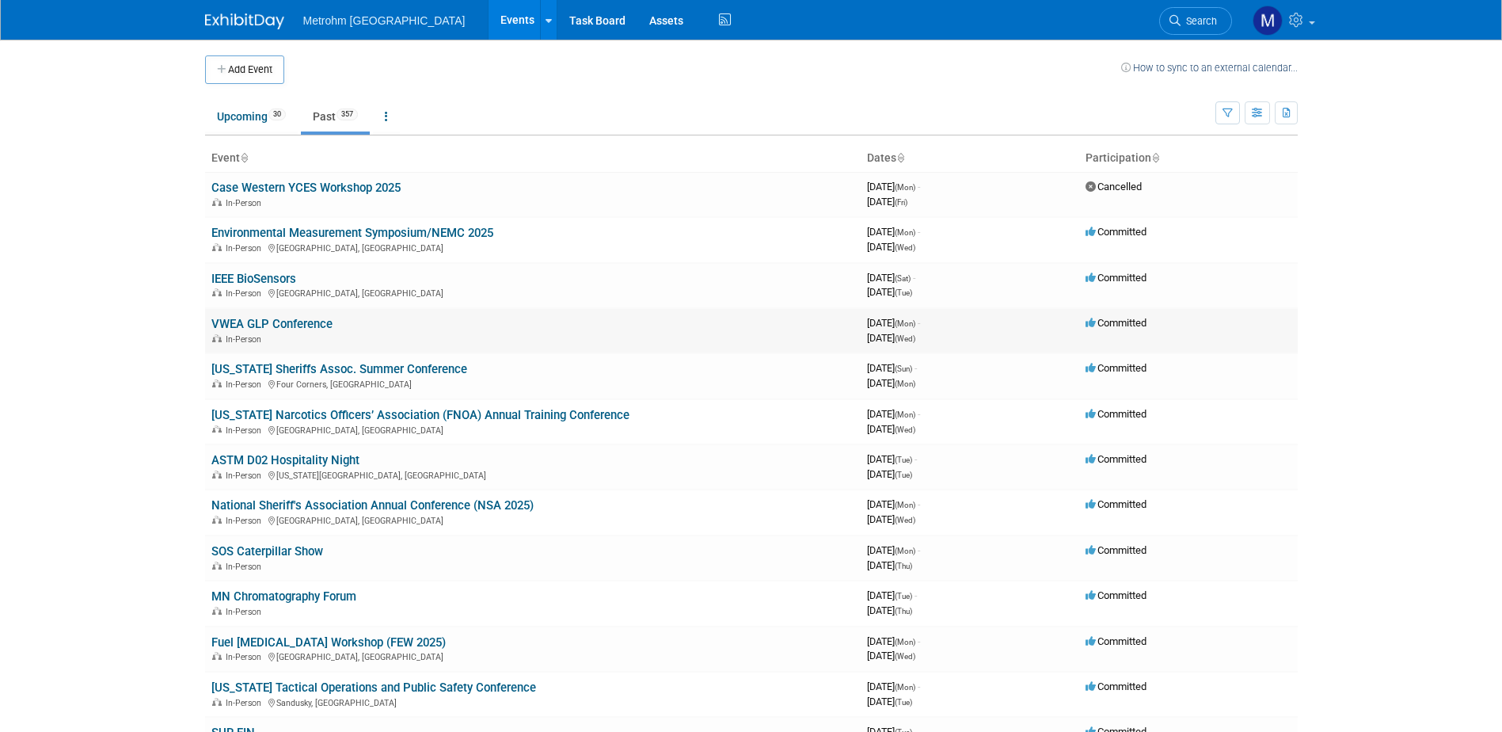
click at [260, 321] on link "VWEA GLP Conference" at bounding box center [271, 324] width 121 height 14
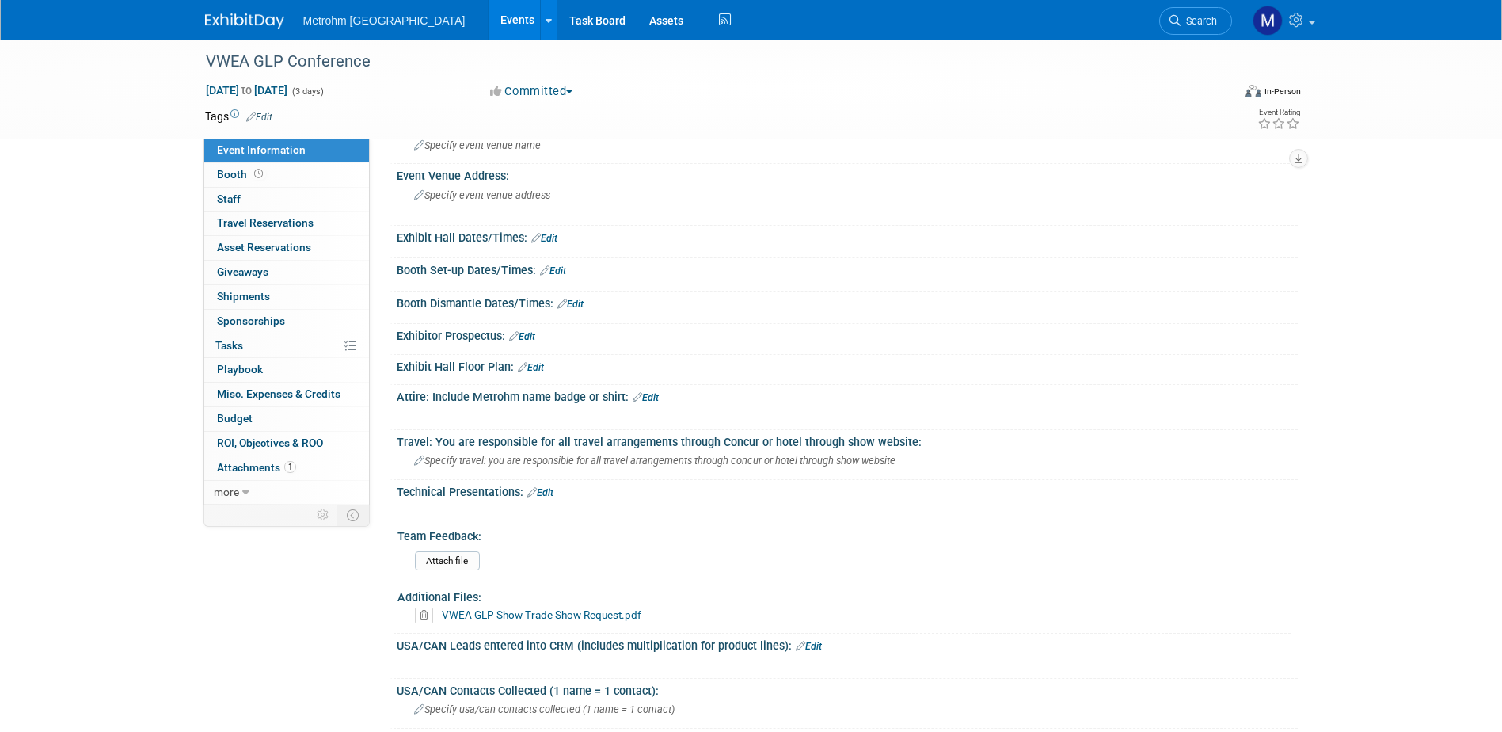
scroll to position [317, 0]
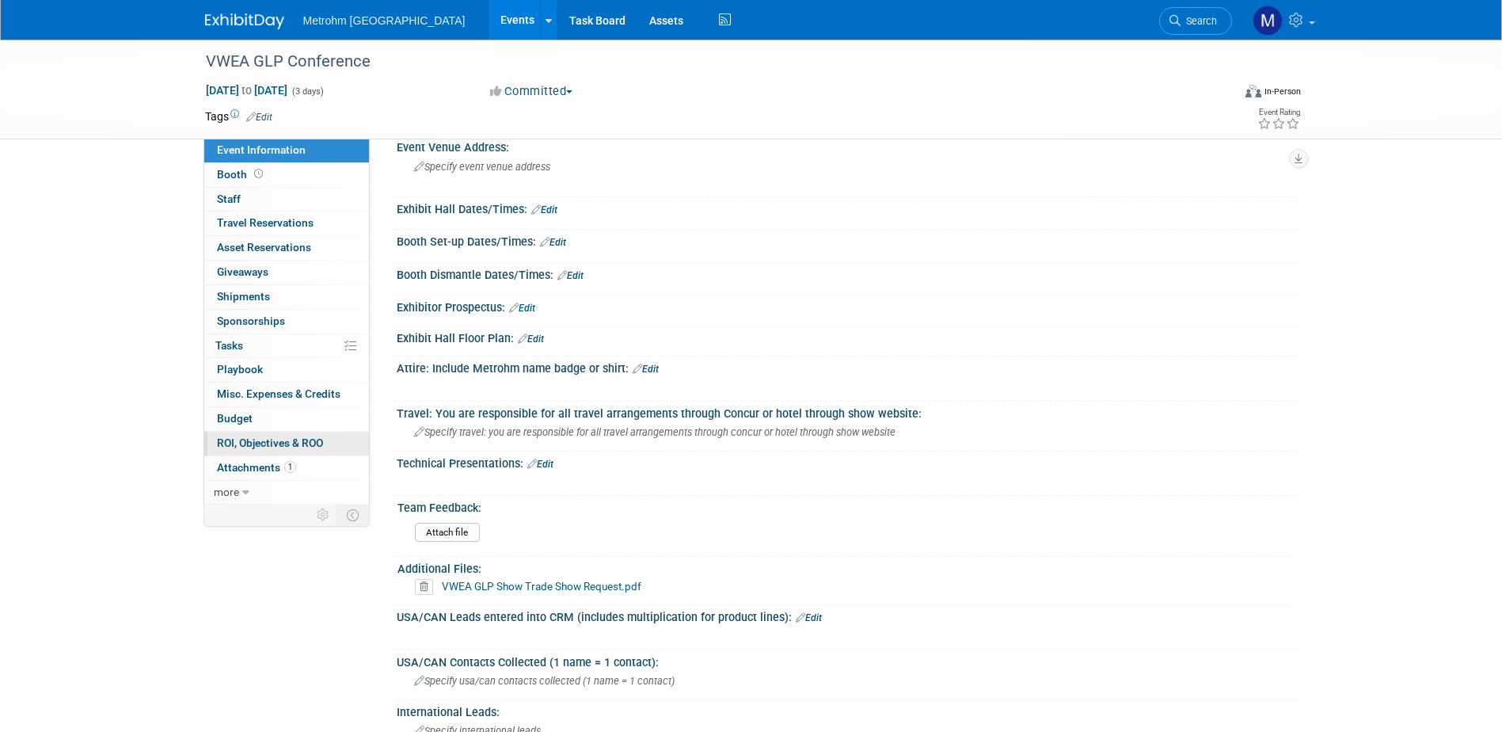
click at [289, 447] on span "ROI, Objectives & ROO 0" at bounding box center [270, 442] width 106 height 13
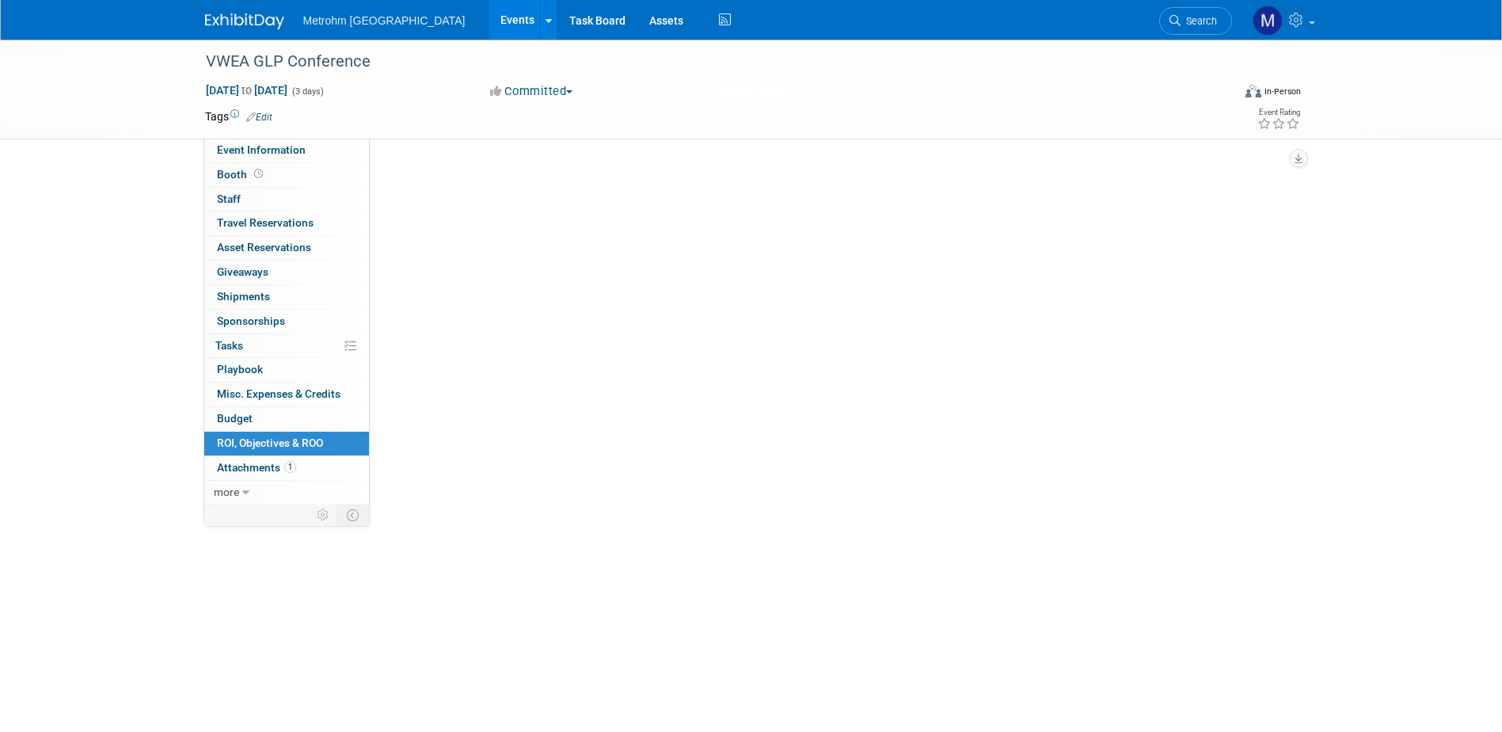
scroll to position [0, 0]
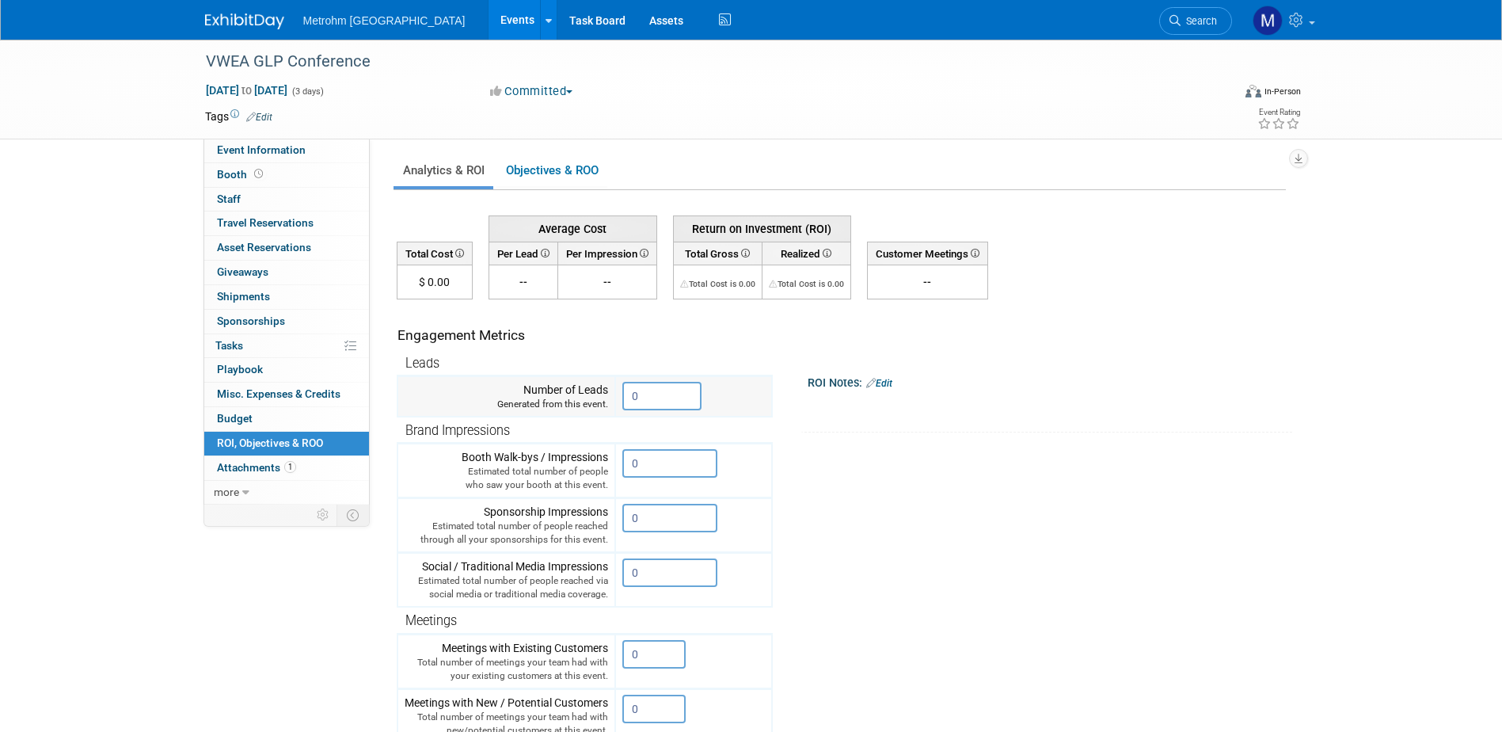
click at [649, 400] on input "0" at bounding box center [661, 396] width 79 height 29
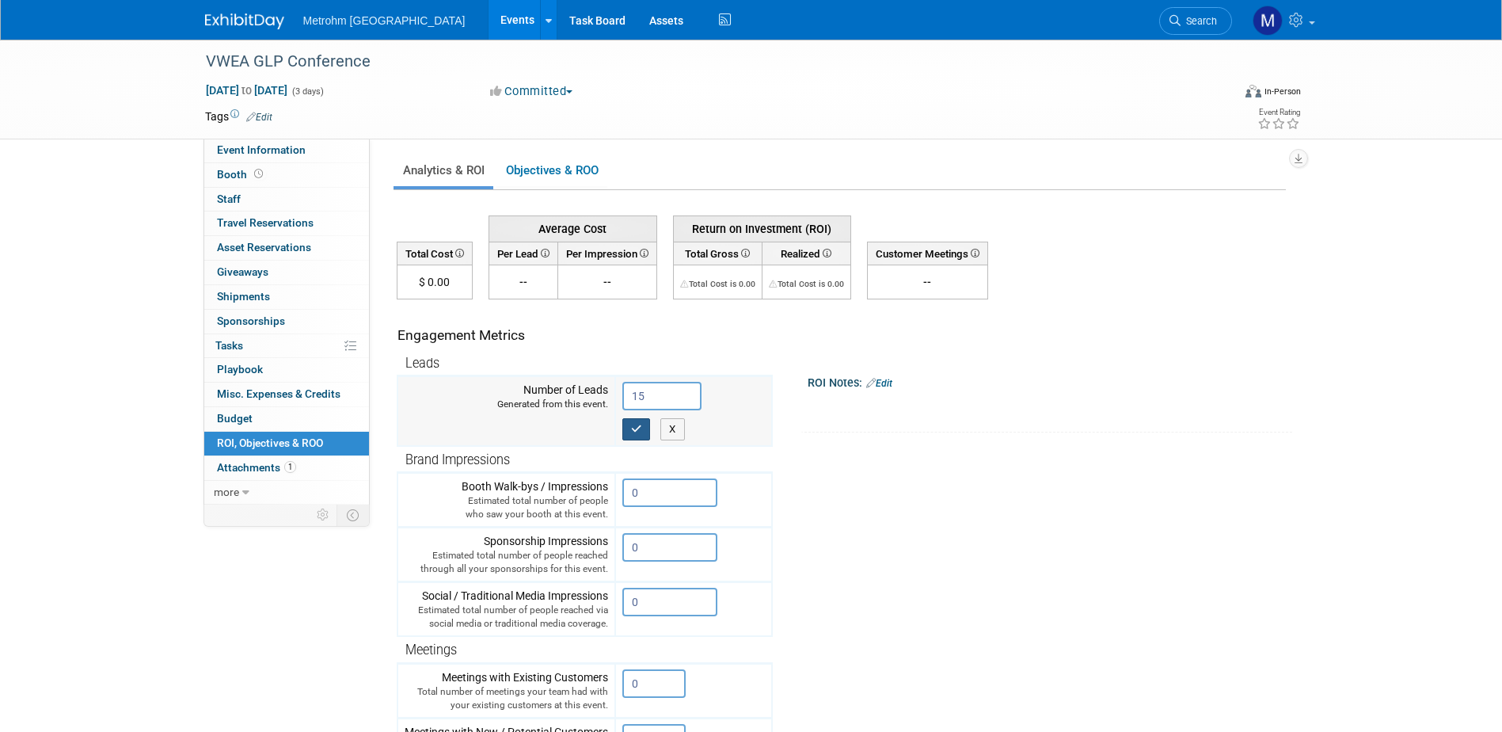
type input "15"
click at [630, 432] on button "button" at bounding box center [636, 429] width 29 height 22
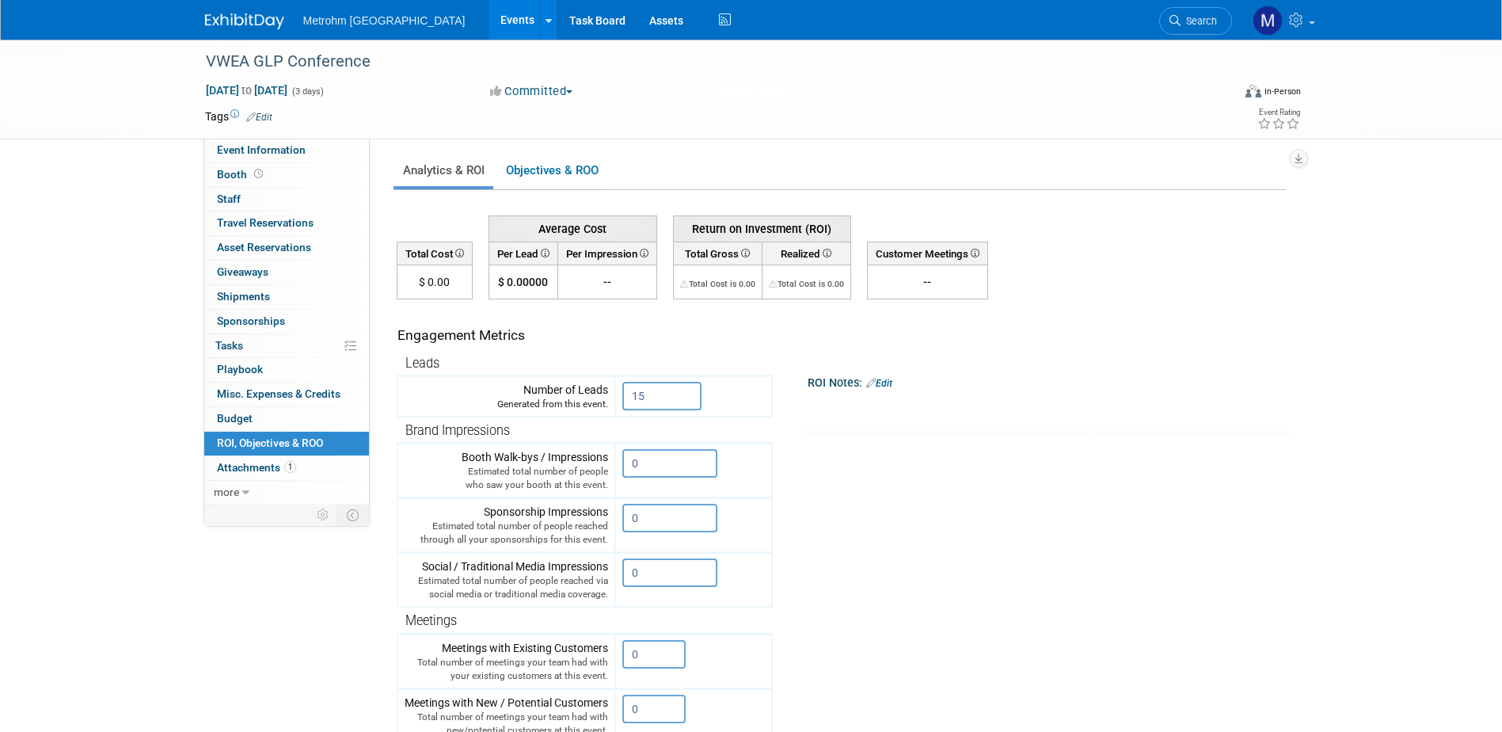
click at [232, 17] on img at bounding box center [244, 21] width 79 height 16
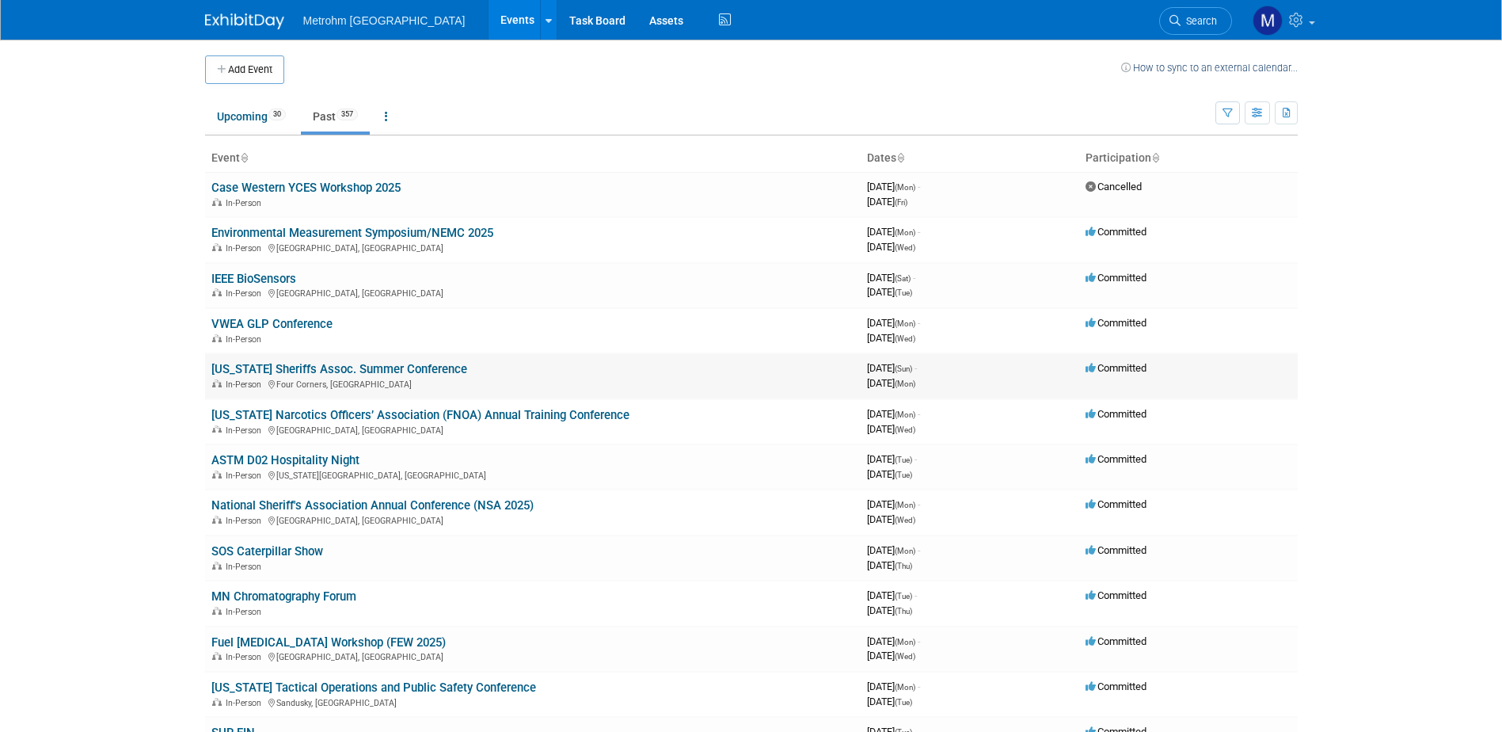
click at [264, 363] on link "[US_STATE] Sheriffs Assoc. Summer Conference" at bounding box center [339, 369] width 256 height 14
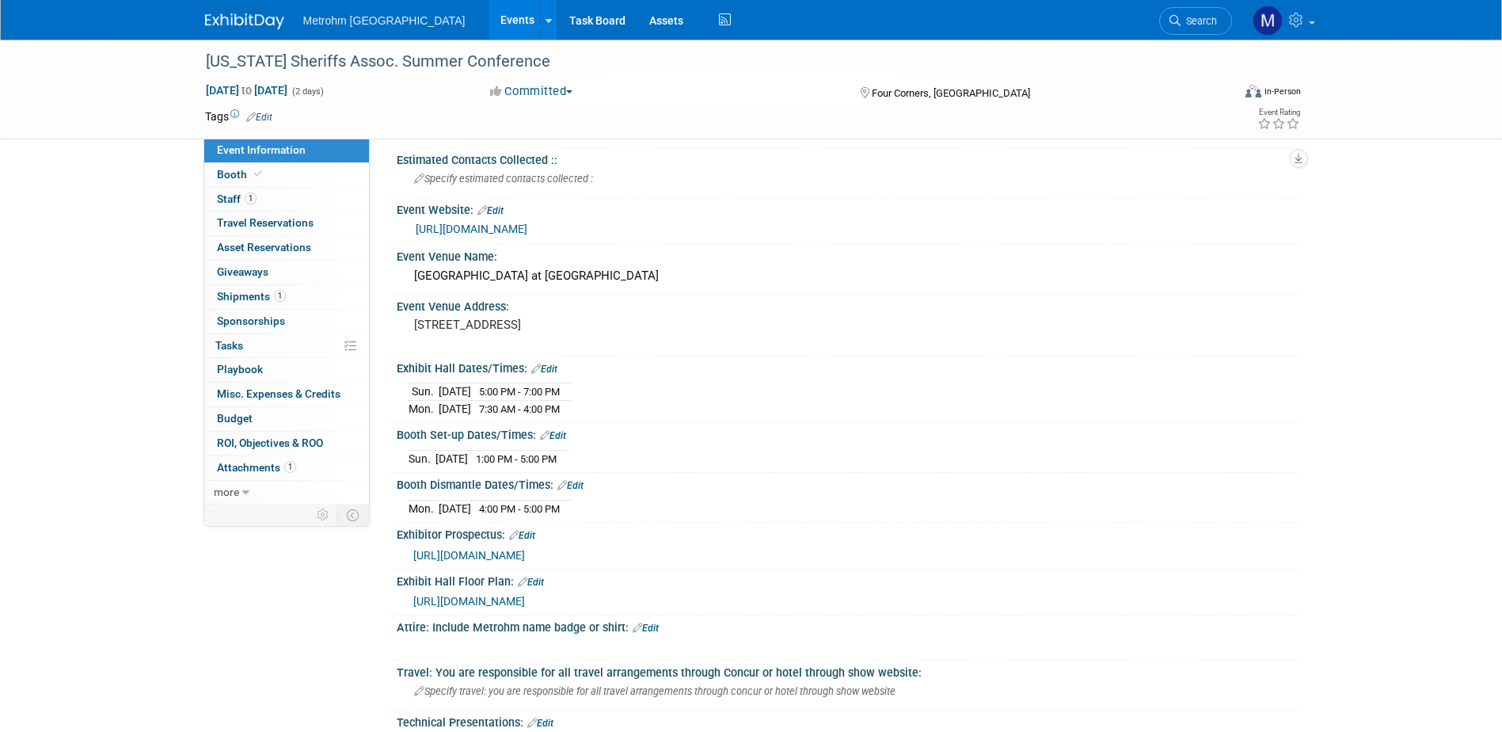
scroll to position [158, 0]
click at [295, 449] on link "0 ROI, Objectives & ROO 0" at bounding box center [286, 444] width 165 height 24
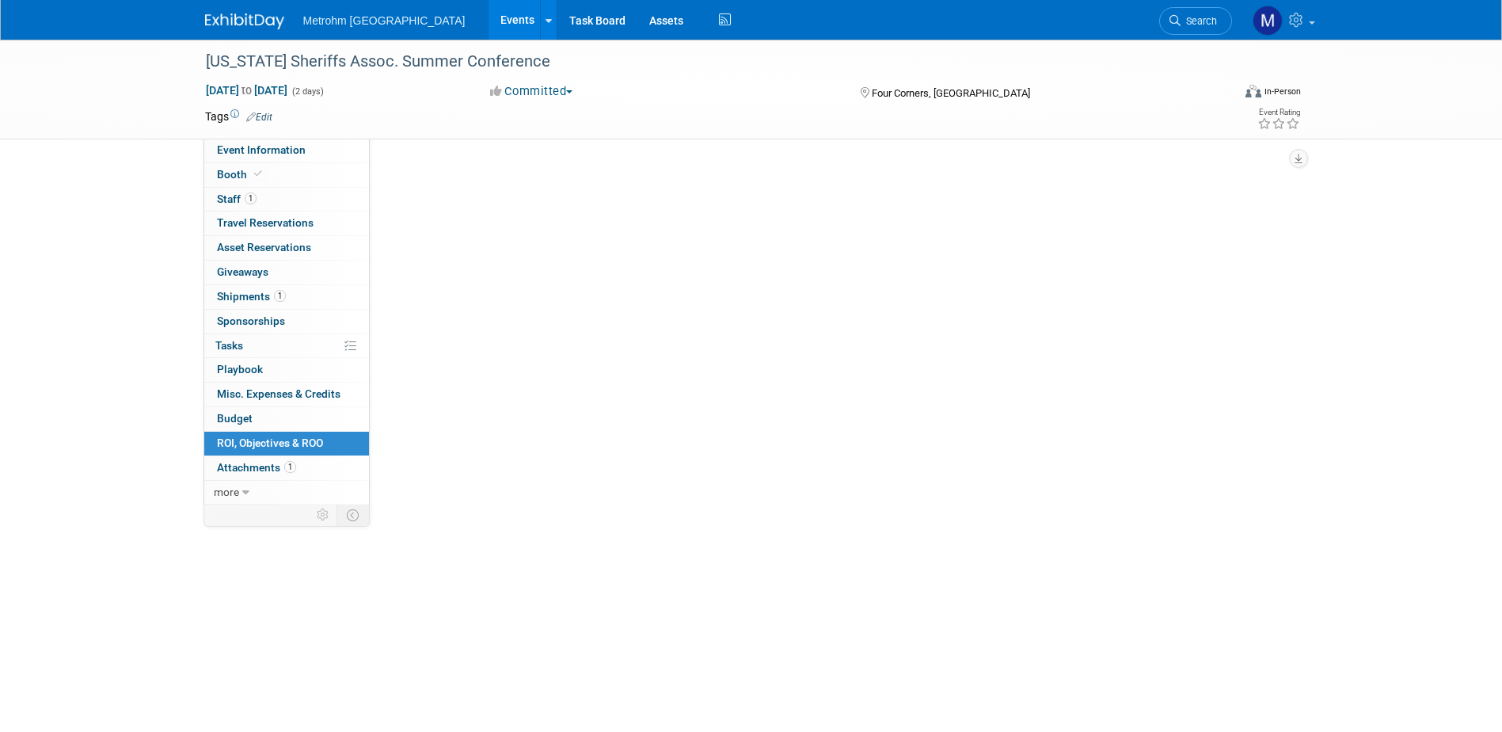
scroll to position [0, 0]
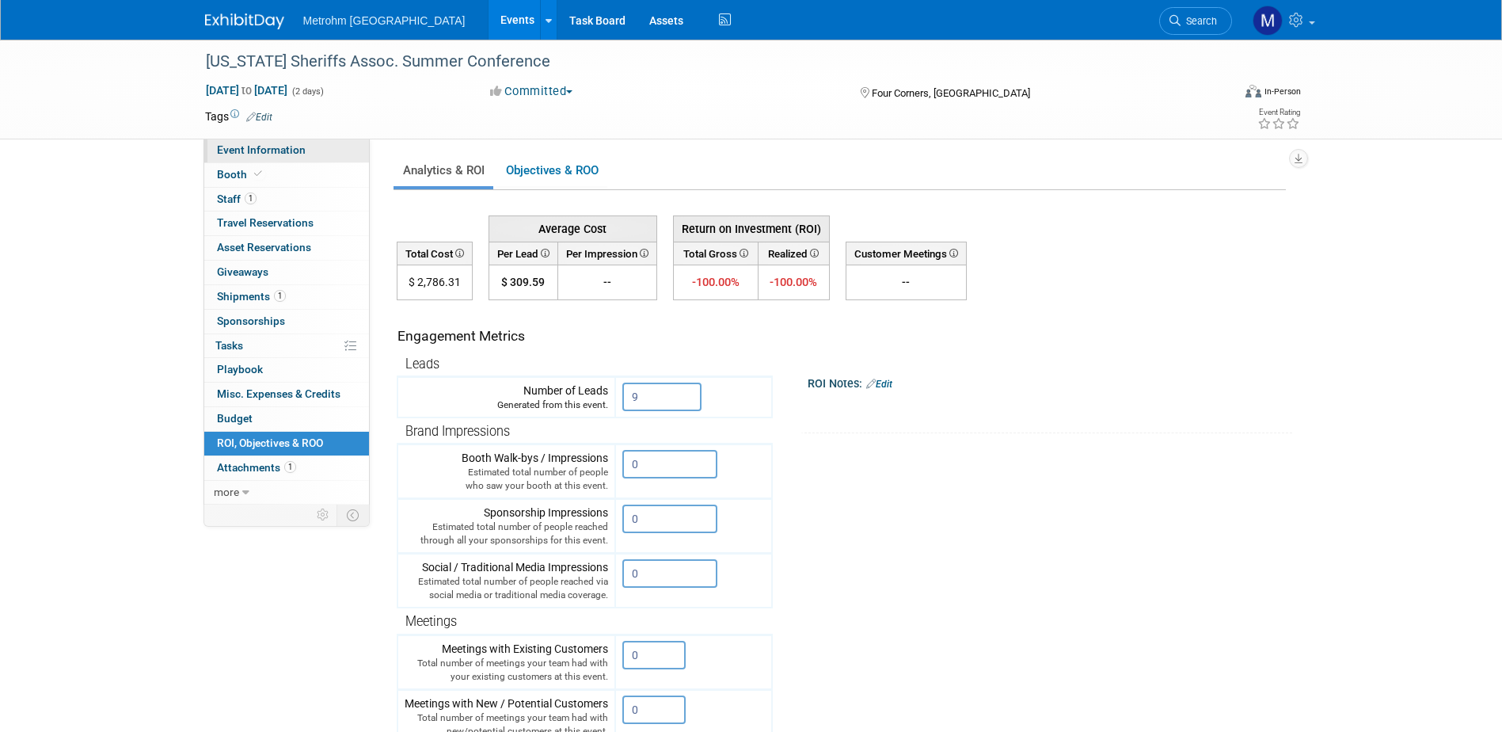
click at [296, 152] on span "Event Information" at bounding box center [261, 149] width 89 height 13
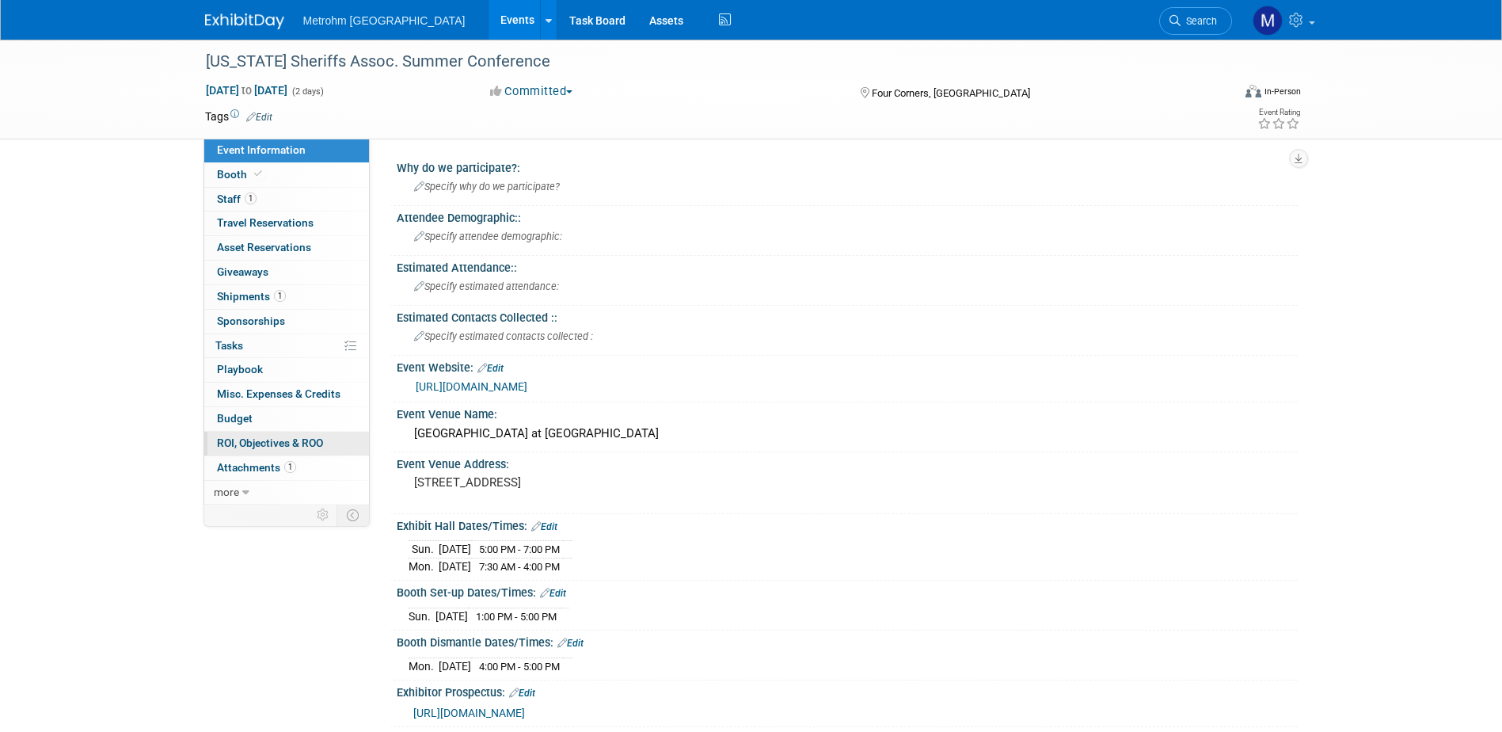
click at [261, 450] on link "0 ROI, Objectives & ROO 0" at bounding box center [286, 444] width 165 height 24
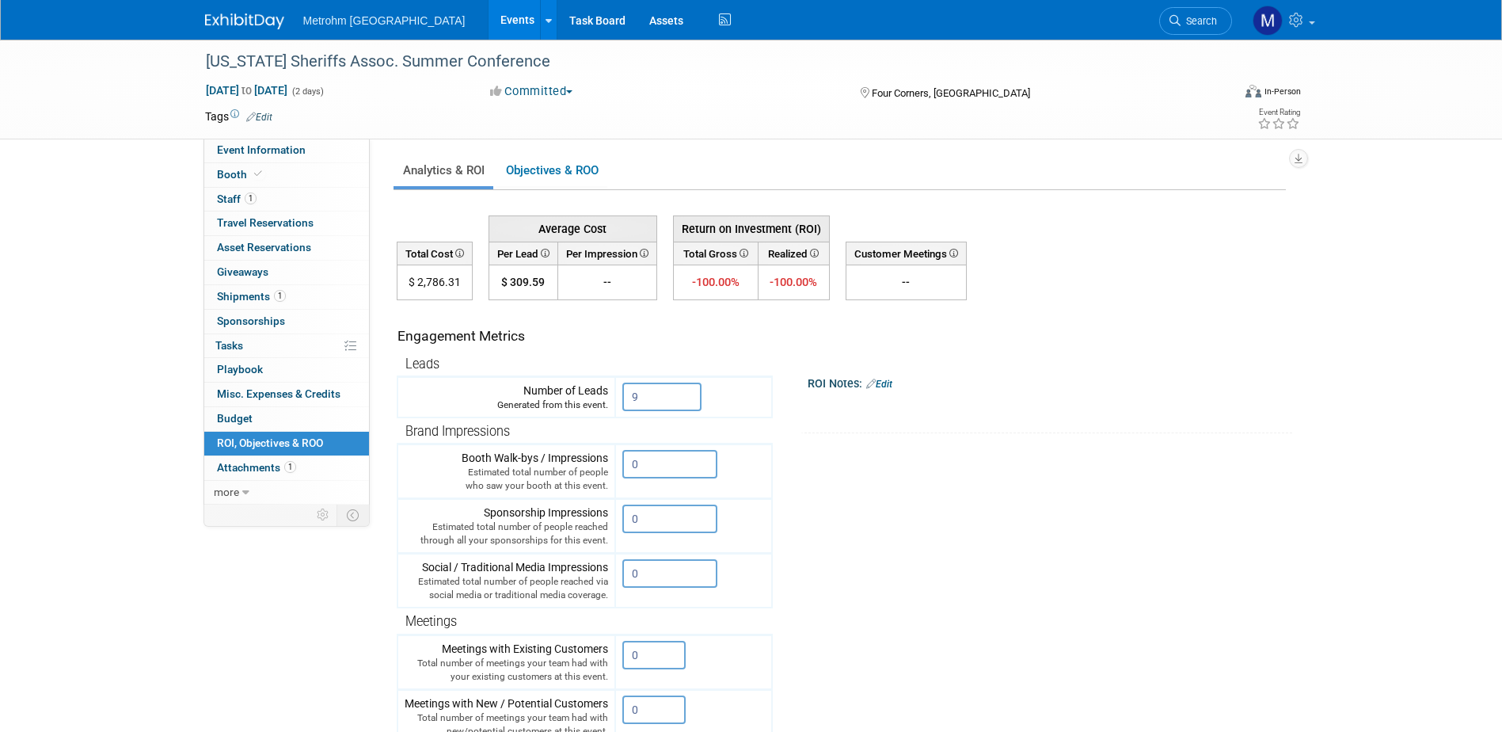
click at [275, 21] on img at bounding box center [244, 21] width 79 height 16
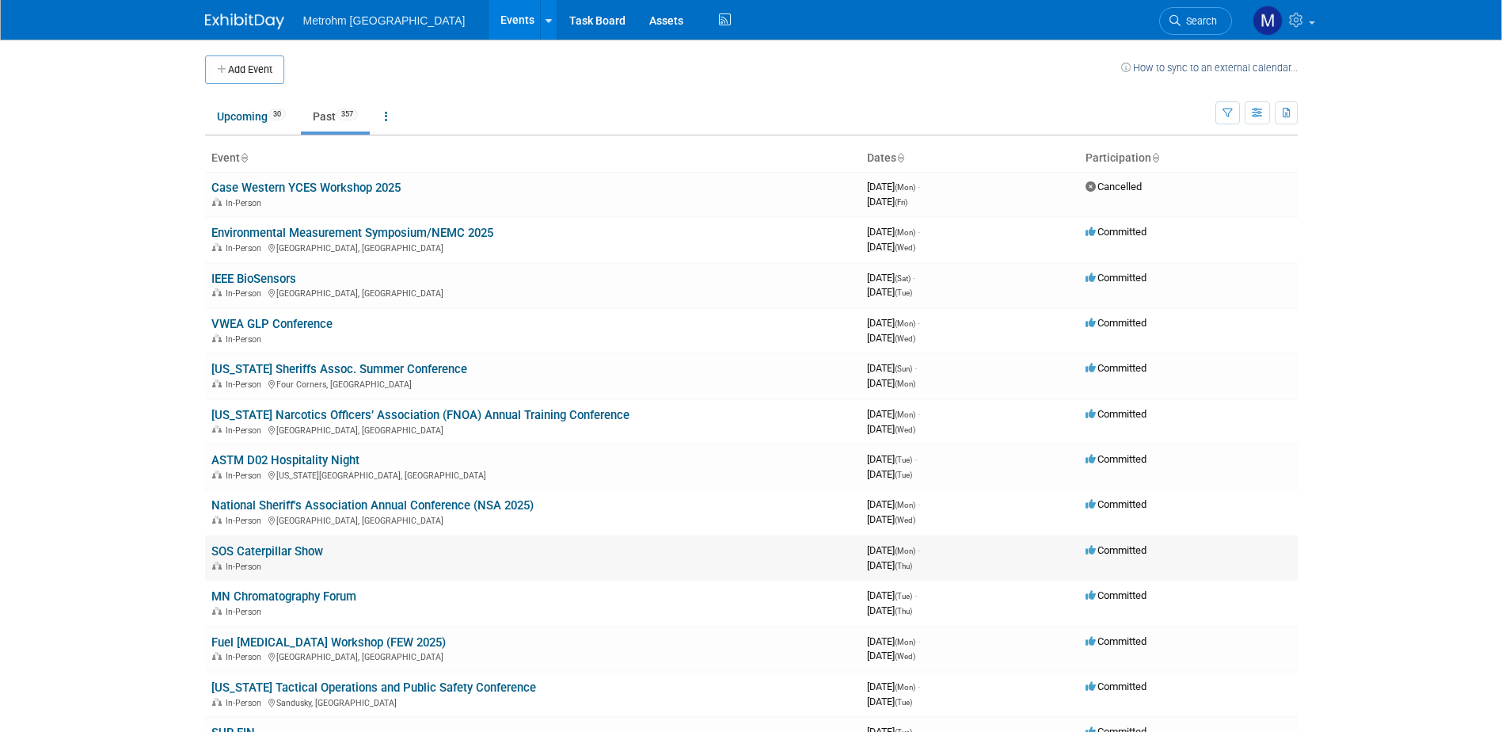
click at [257, 553] on link "SOS Caterpillar Show" at bounding box center [267, 551] width 112 height 14
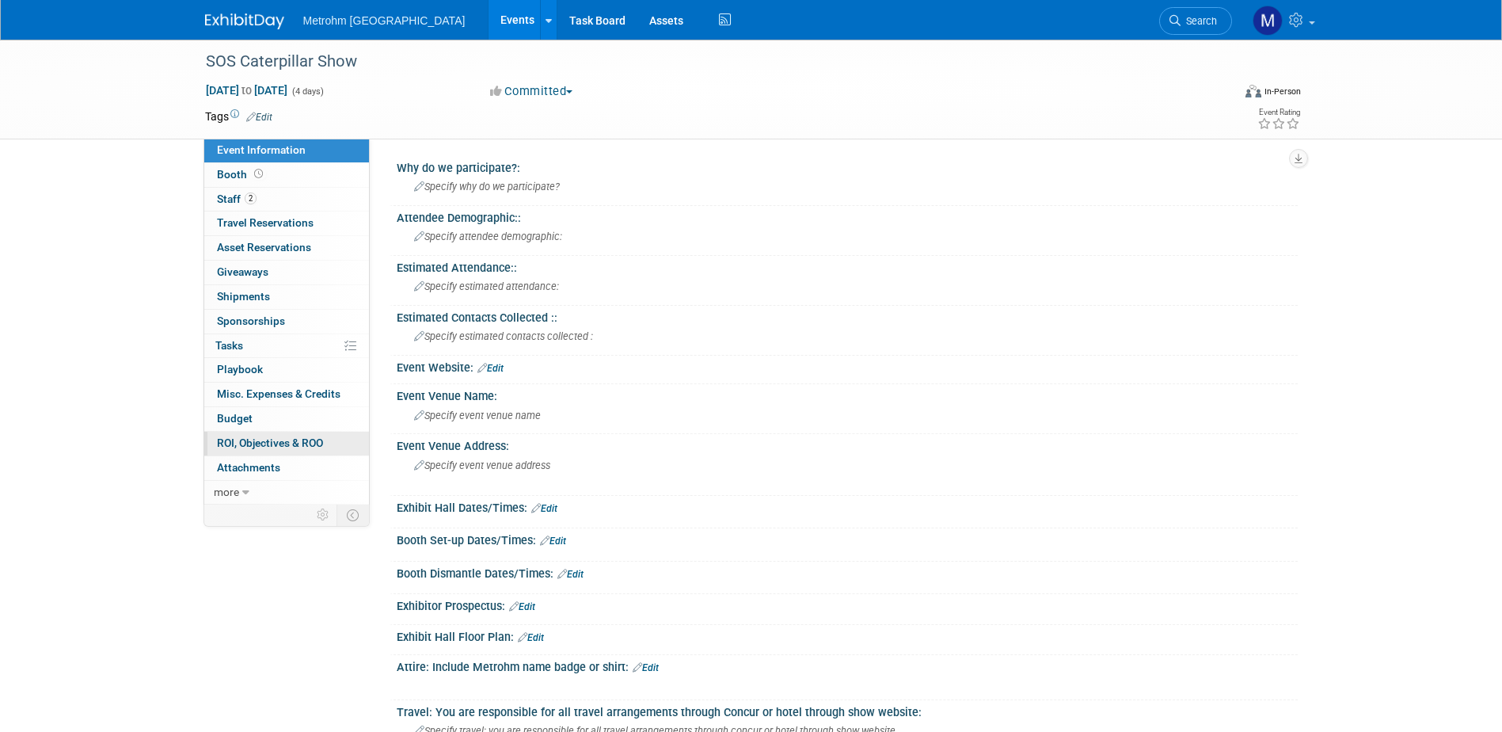
click at [275, 449] on link "0 ROI, Objectives & ROO 0" at bounding box center [286, 444] width 165 height 24
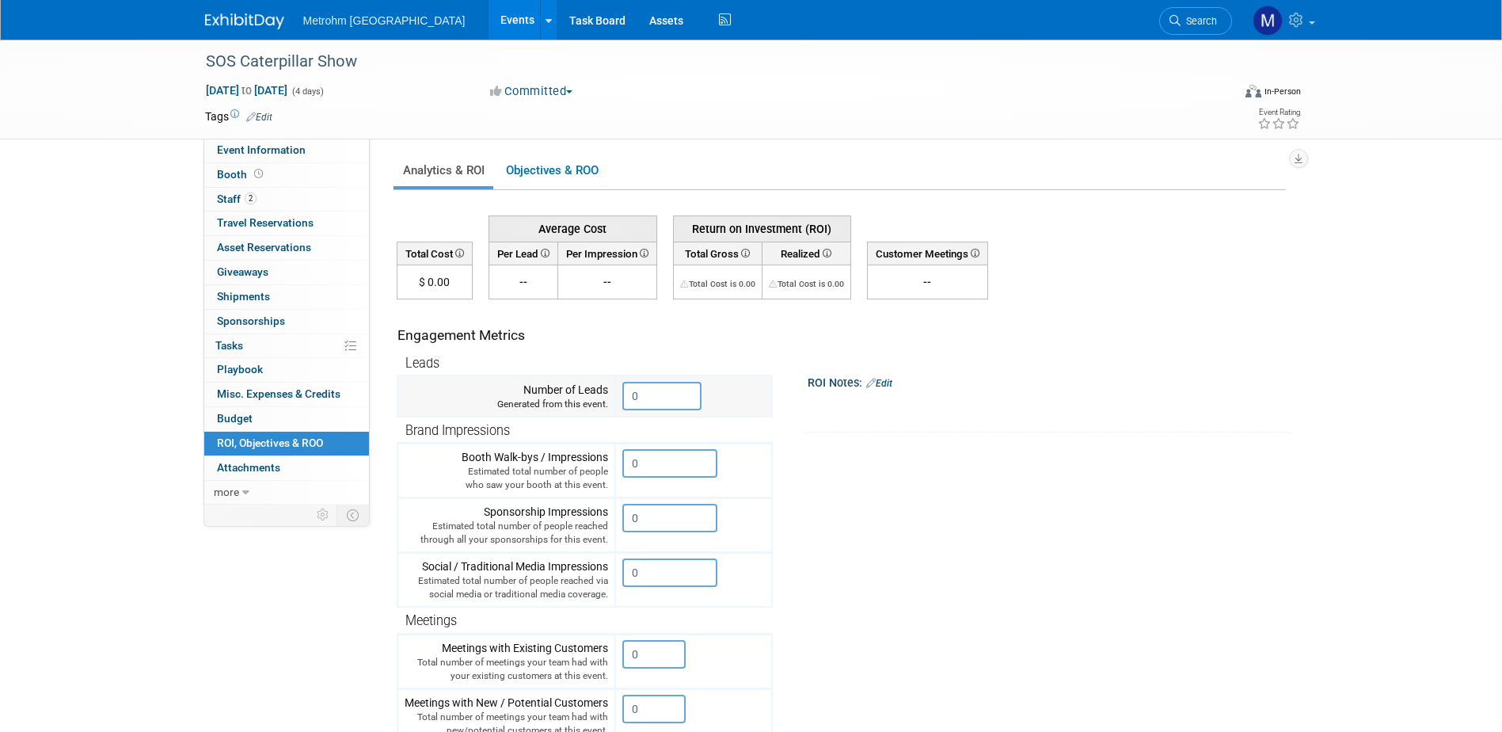
click at [645, 396] on input "0" at bounding box center [661, 396] width 79 height 29
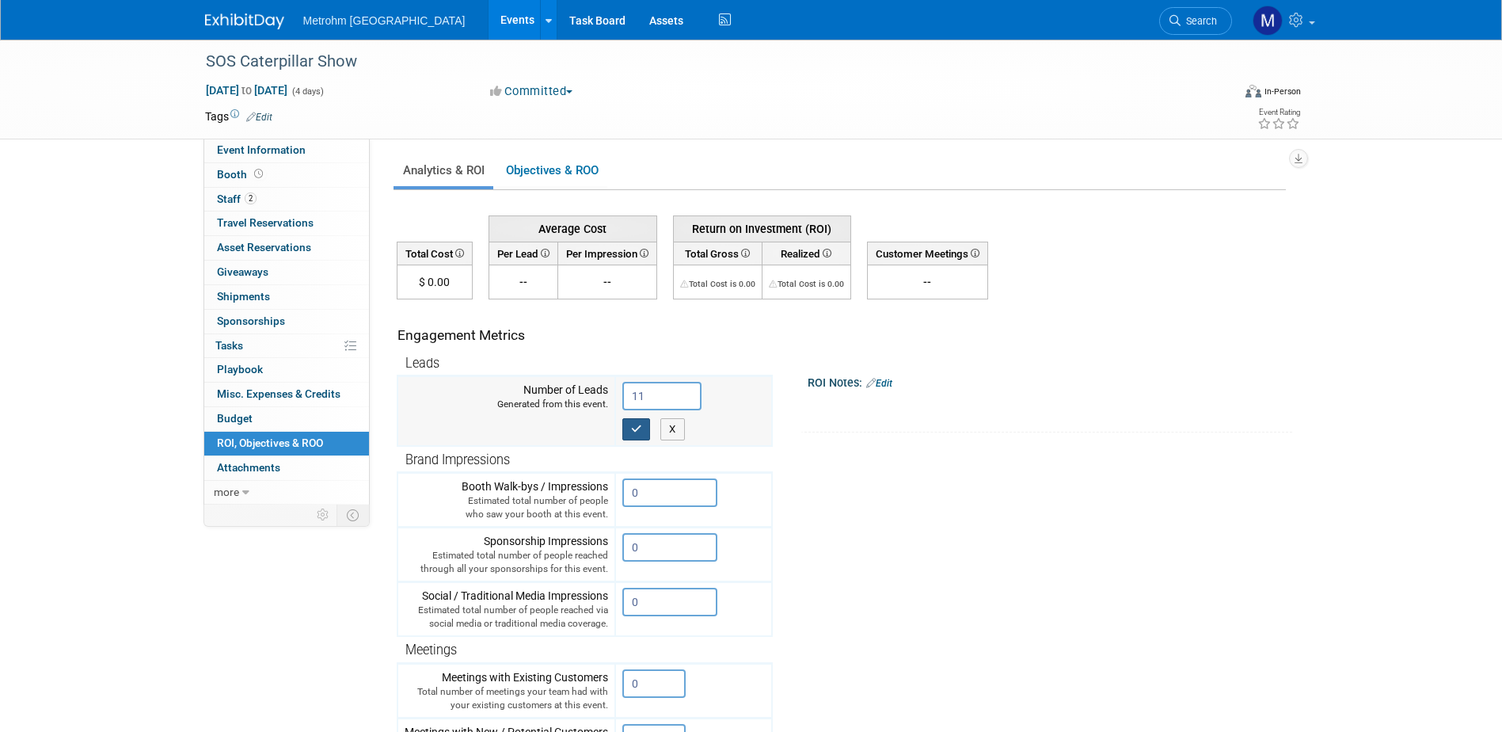
type input "11"
click at [634, 430] on icon "button" at bounding box center [636, 429] width 11 height 10
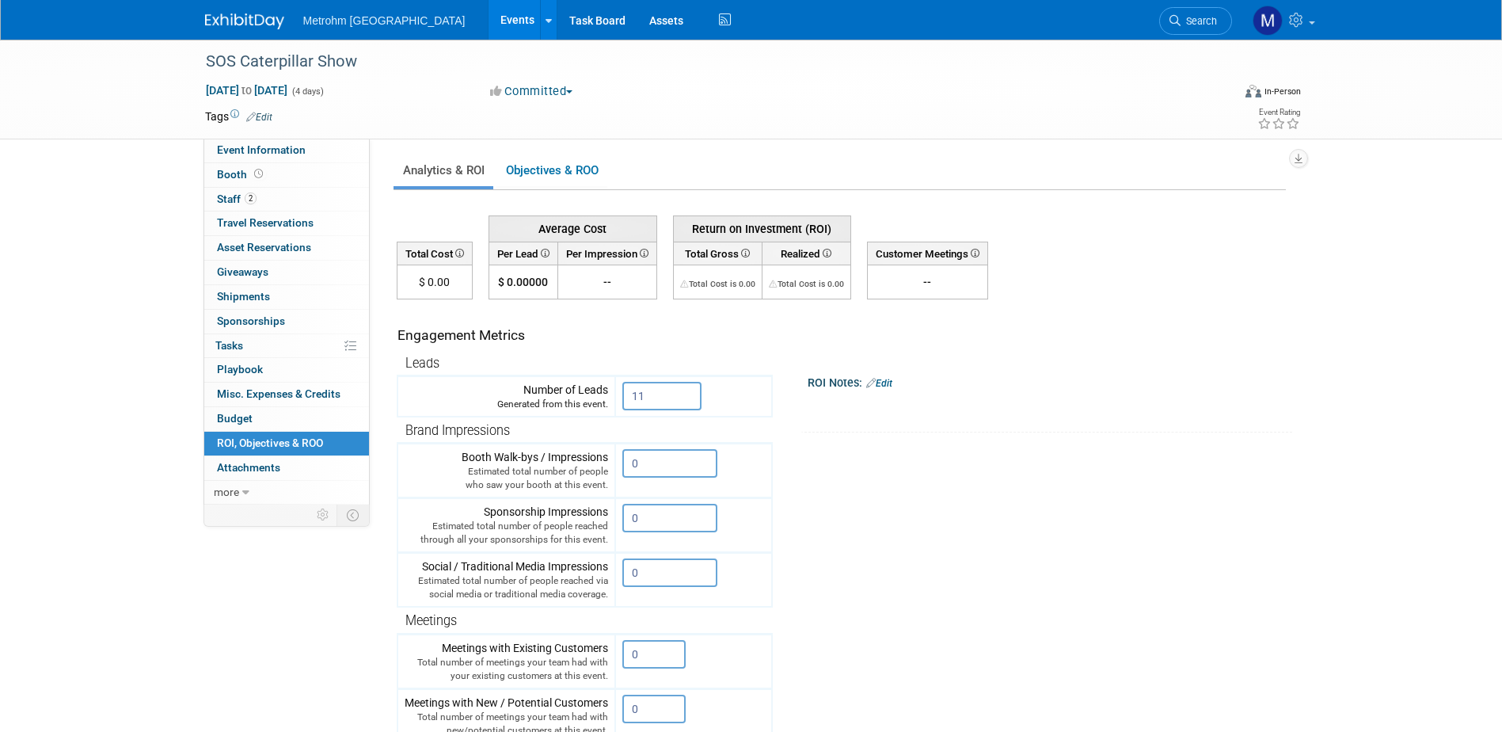
click at [264, 36] on div "Metrohm USA Events Add Event Bulk Upload Events Shareable Event Boards Recently…" at bounding box center [751, 20] width 1093 height 40
click at [263, 25] on img at bounding box center [244, 21] width 79 height 16
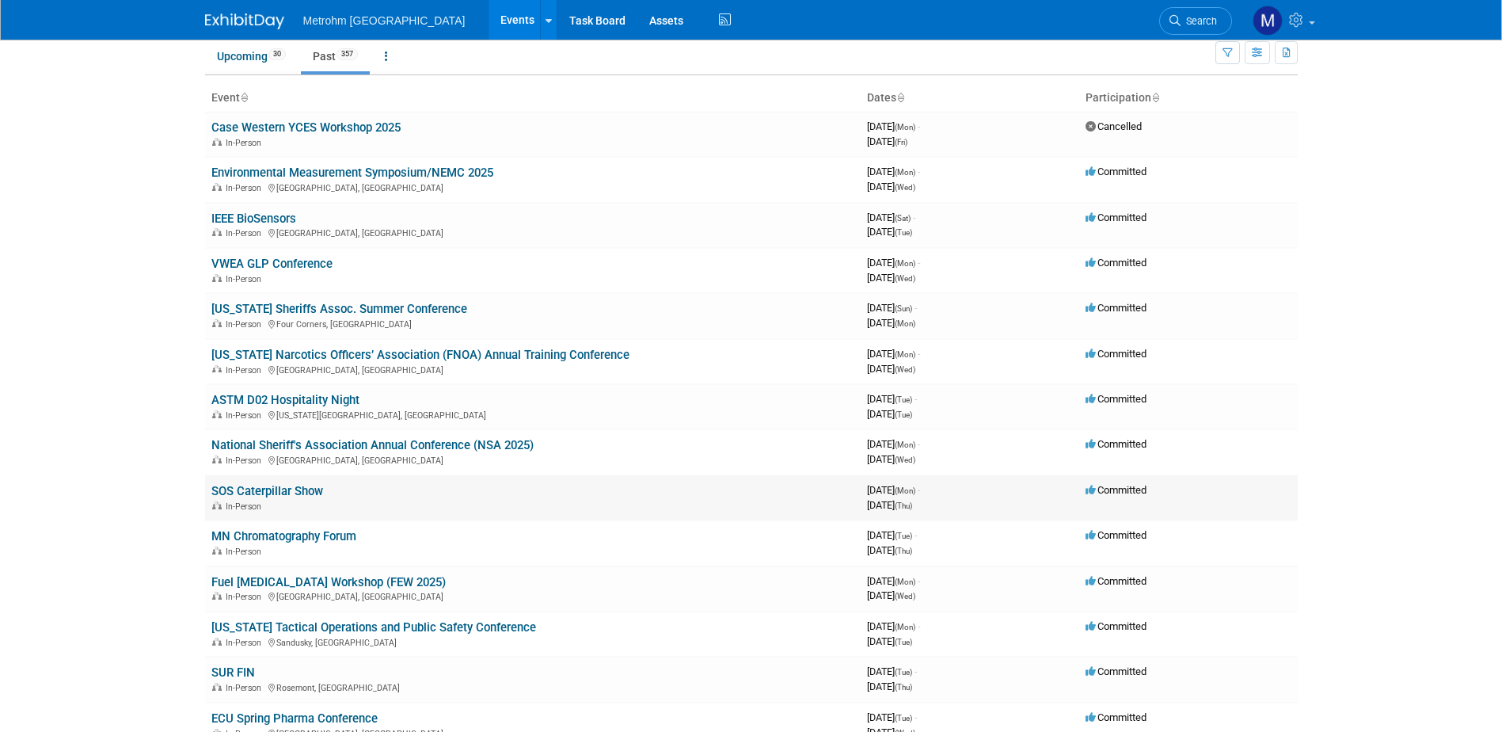
scroll to position [158, 0]
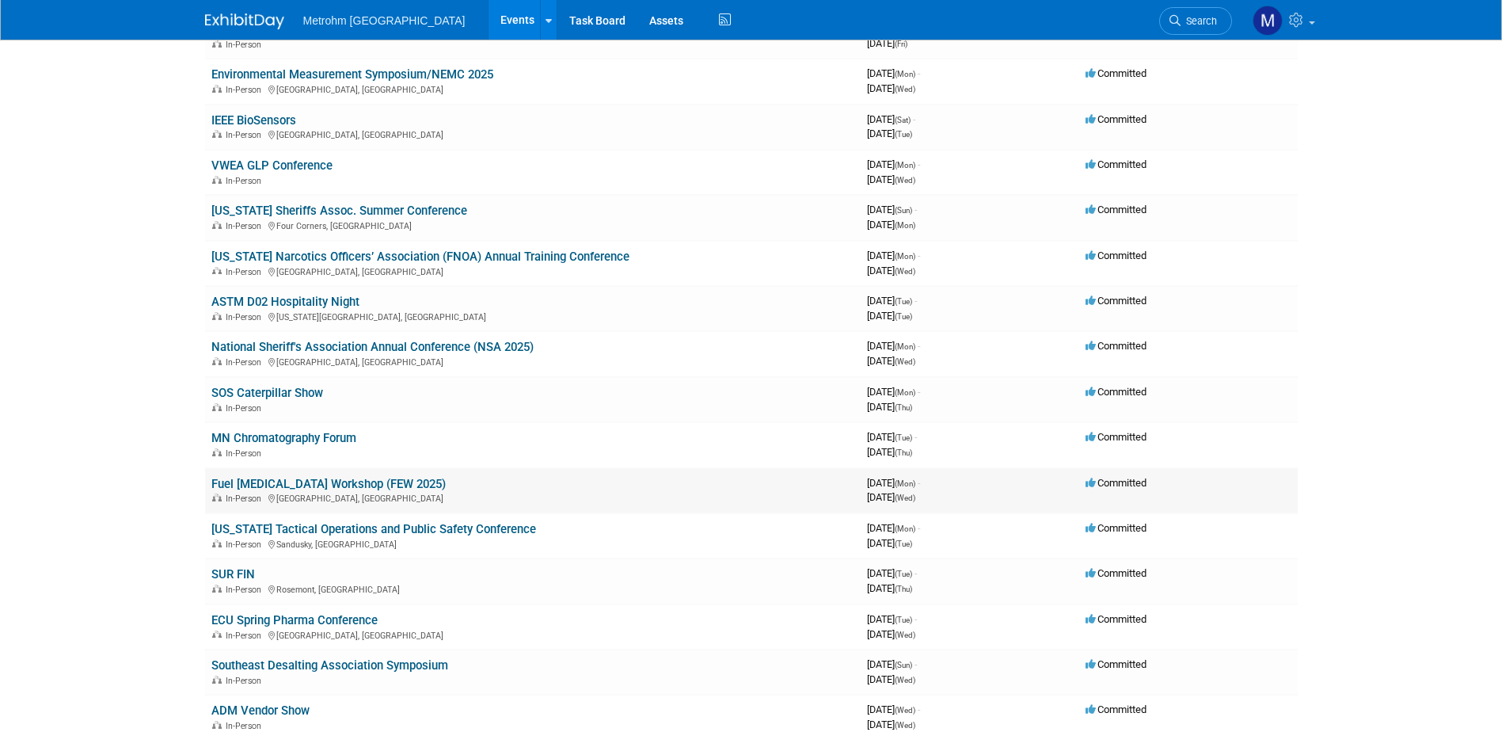
click at [304, 486] on link "Fuel [MEDICAL_DATA] Workshop (FEW 2025)" at bounding box center [328, 484] width 234 height 14
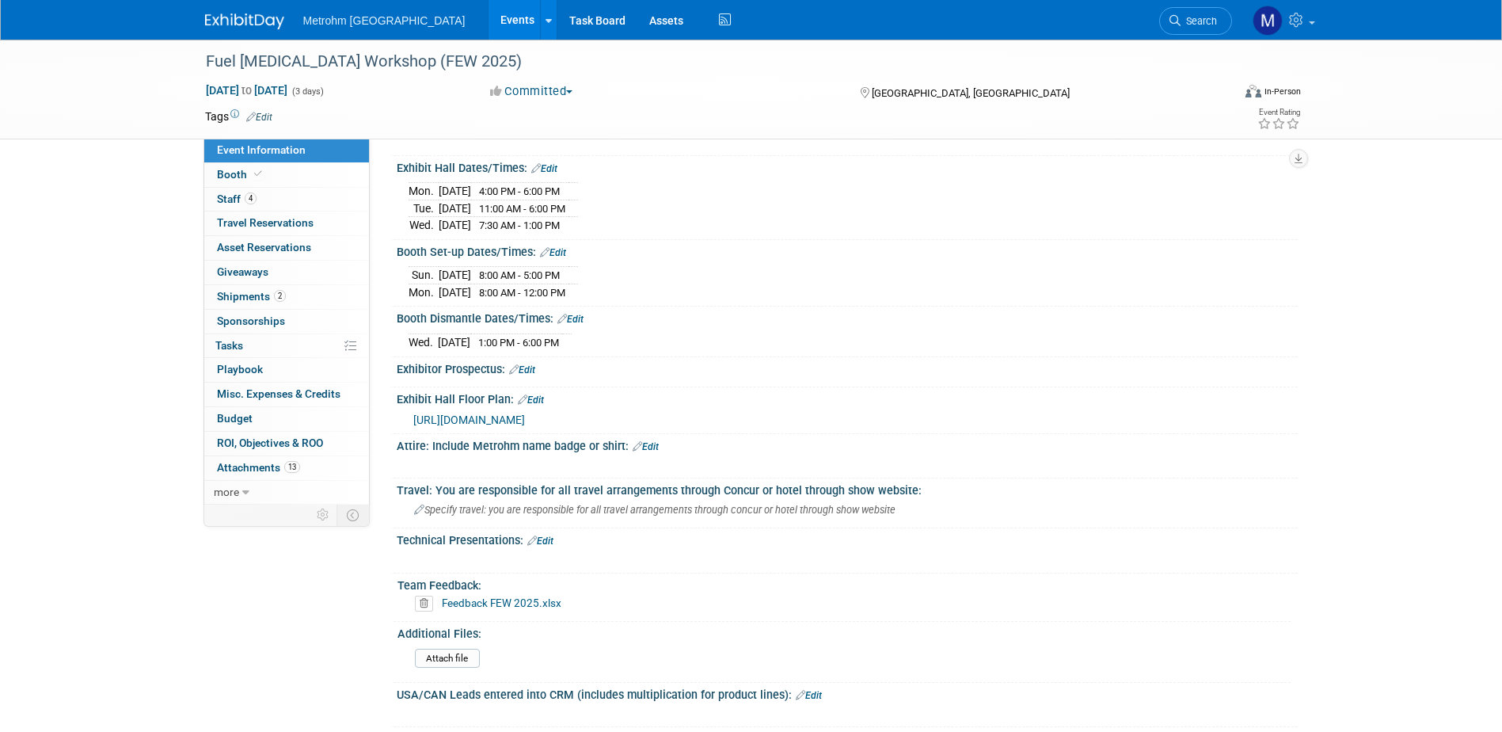
scroll to position [396, 0]
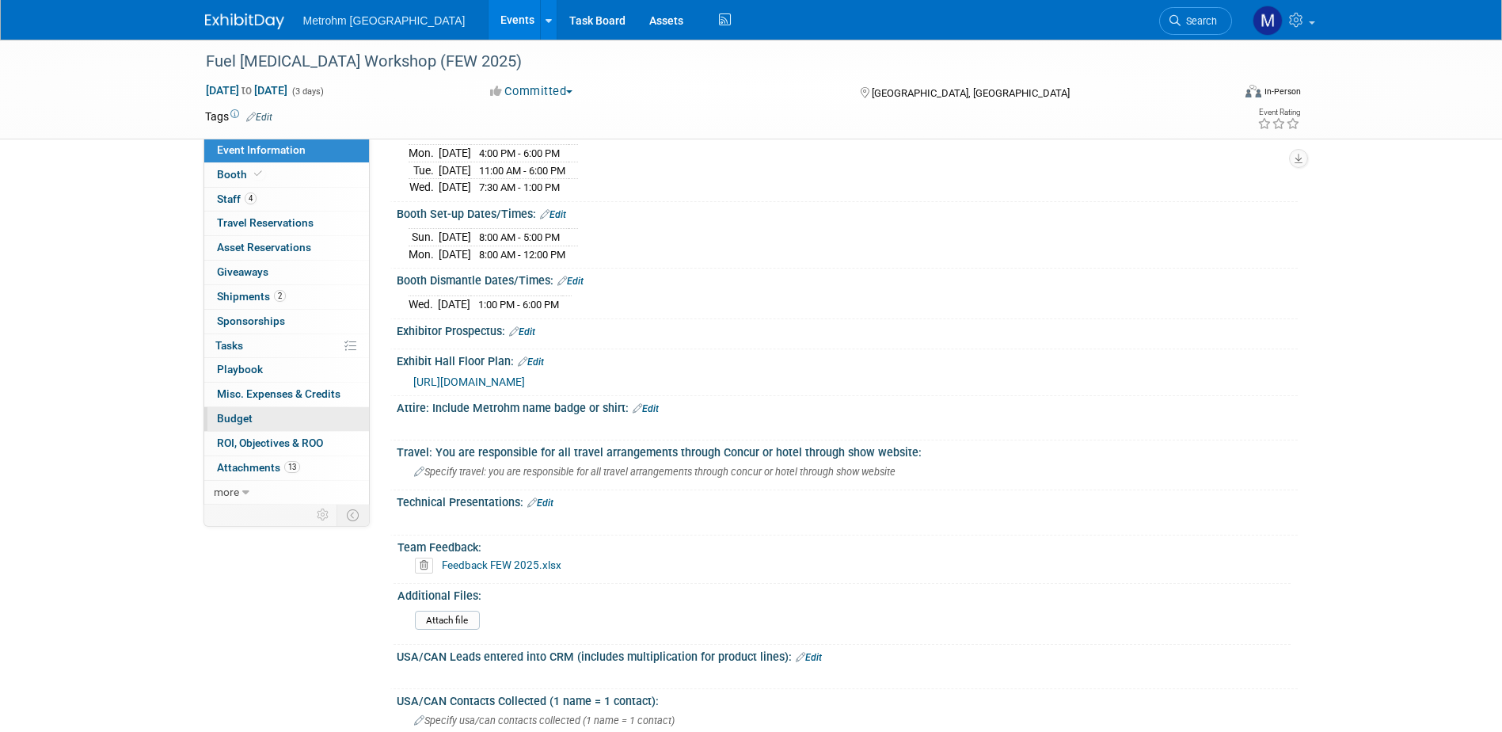
click at [283, 428] on link "Budget" at bounding box center [286, 419] width 165 height 24
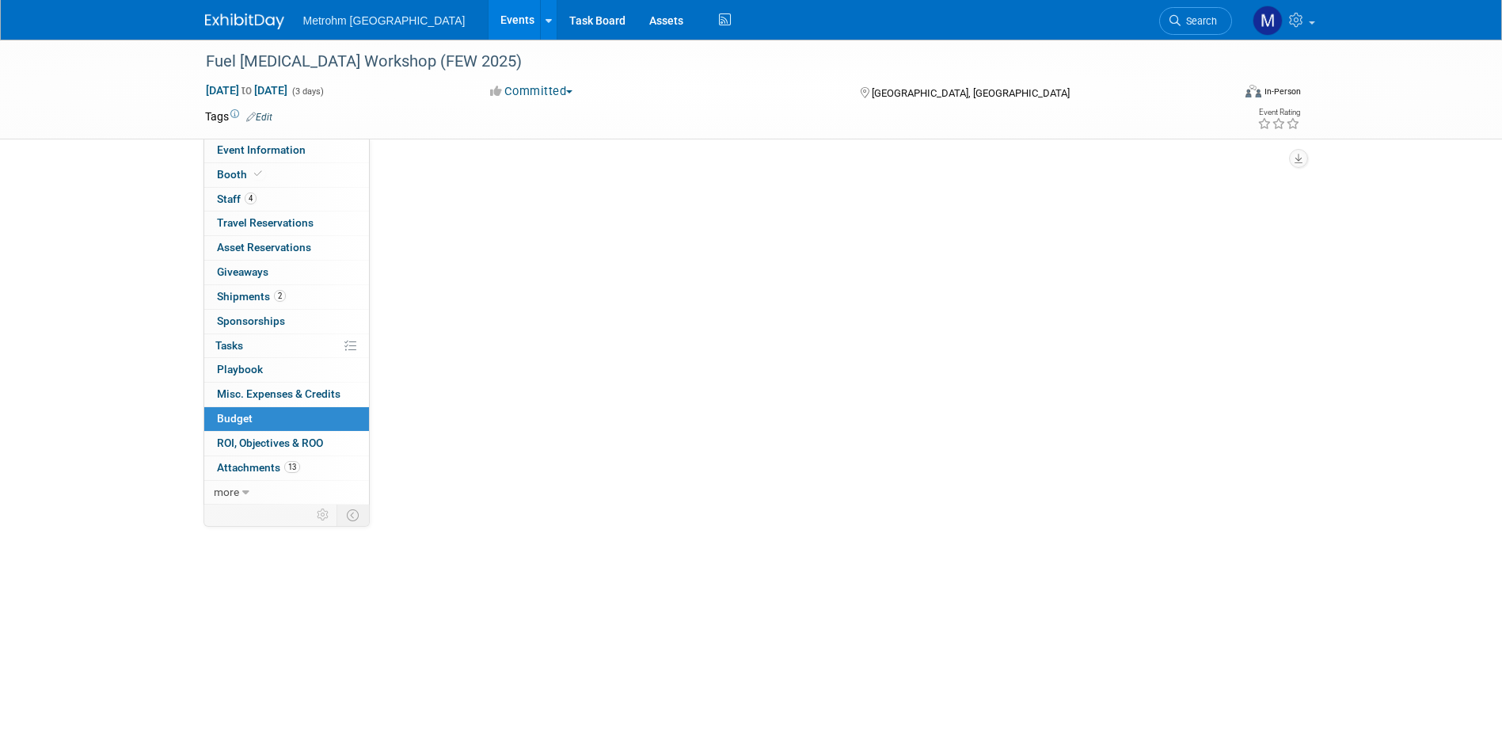
scroll to position [0, 0]
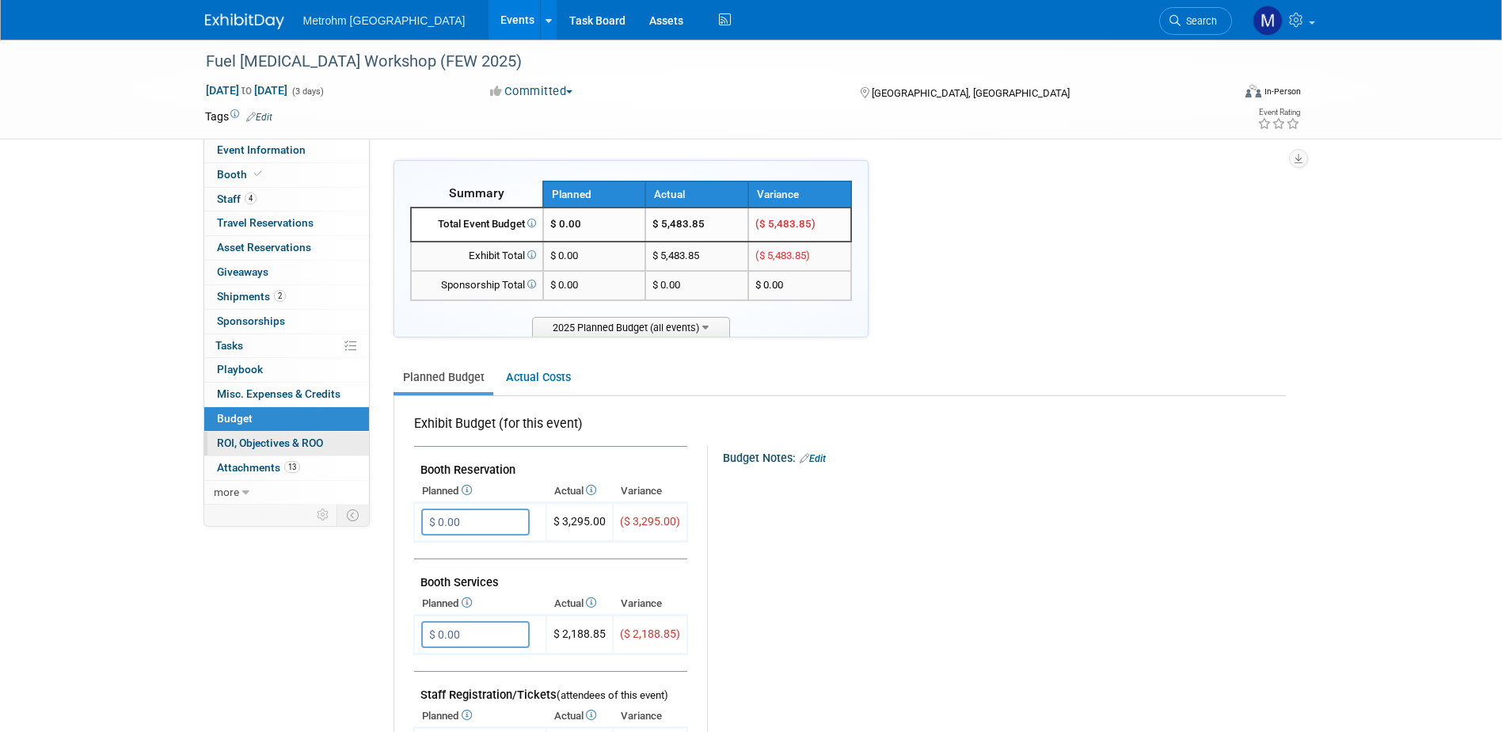
click at [283, 442] on span "ROI, Objectives & ROO 0" at bounding box center [270, 442] width 106 height 13
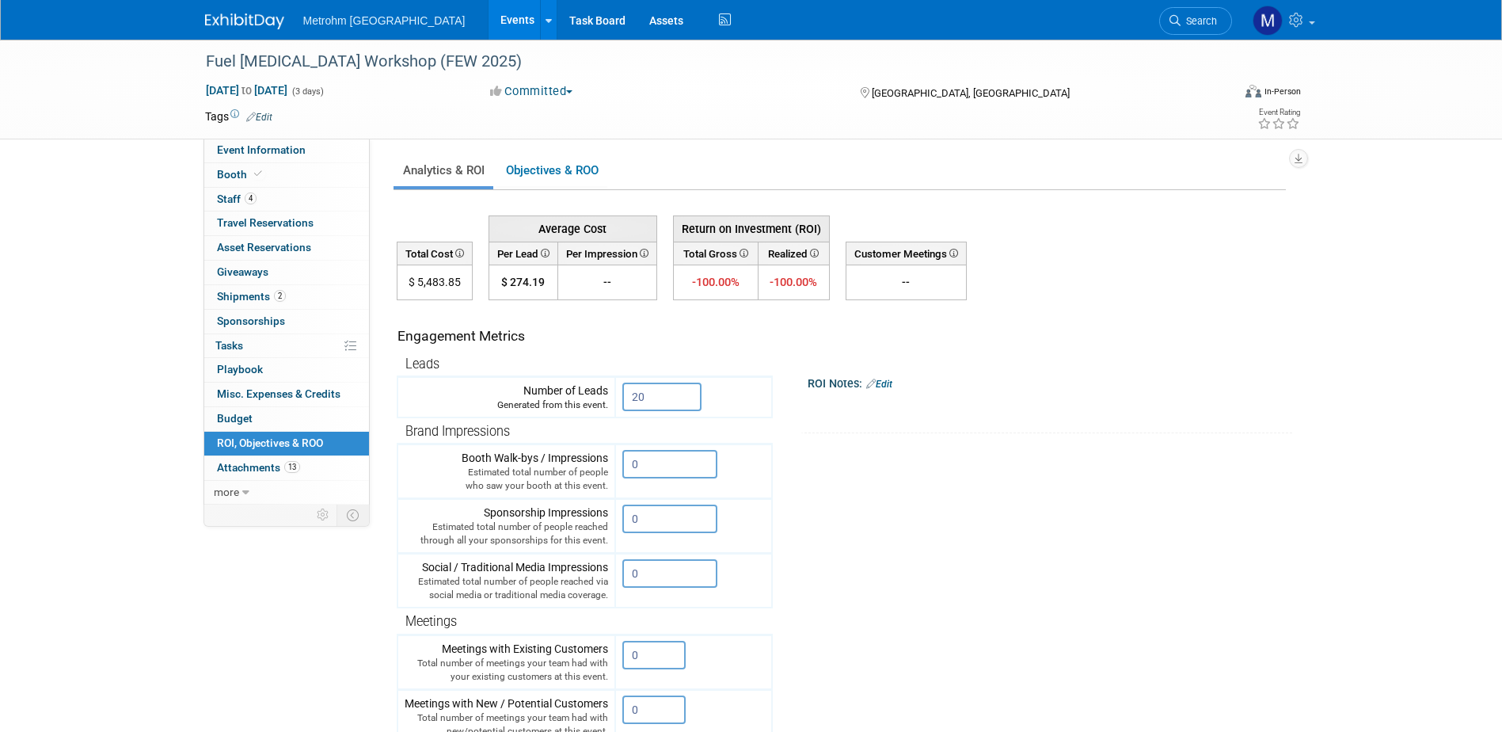
click at [227, 15] on img at bounding box center [244, 21] width 79 height 16
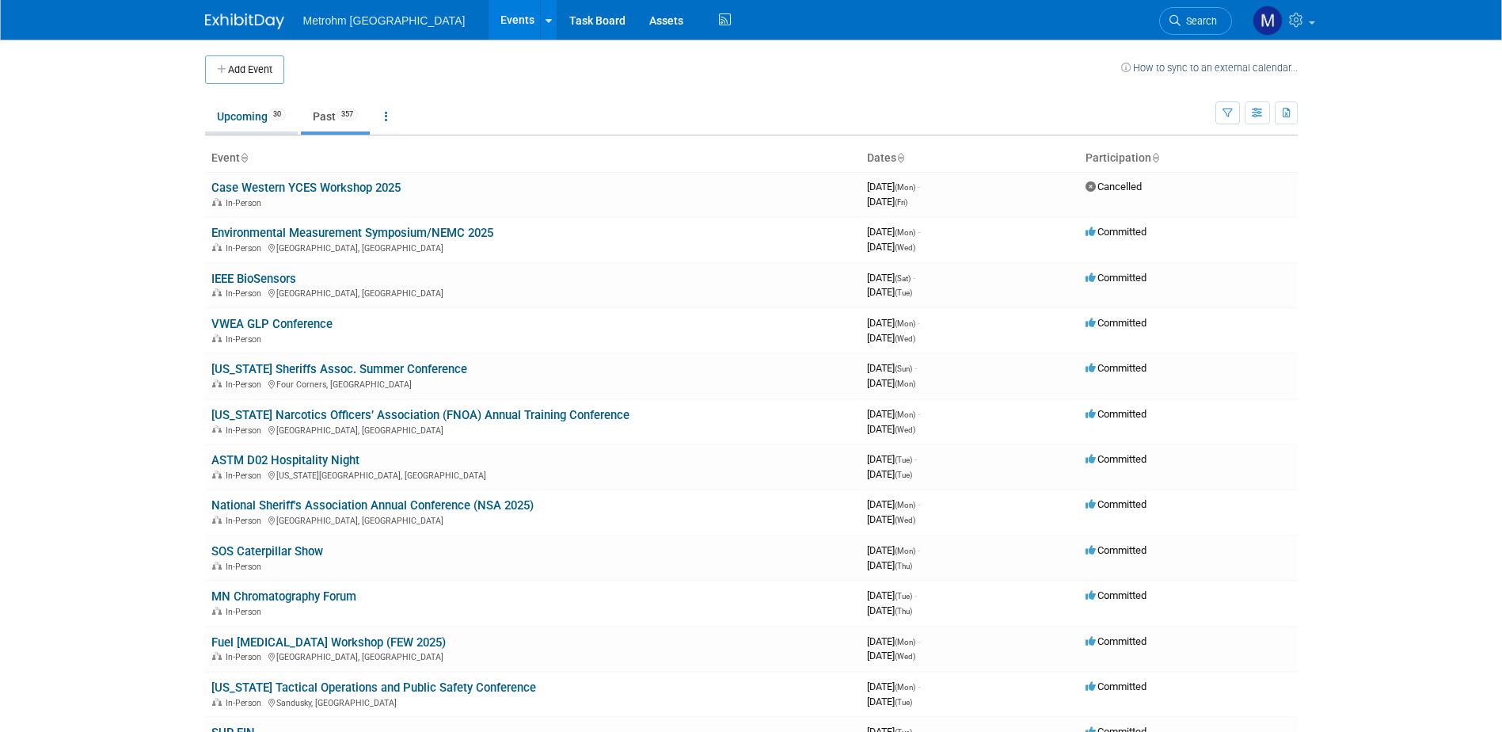
click at [272, 122] on link "Upcoming 30" at bounding box center [251, 116] width 93 height 30
